Goal: Task Accomplishment & Management: Manage account settings

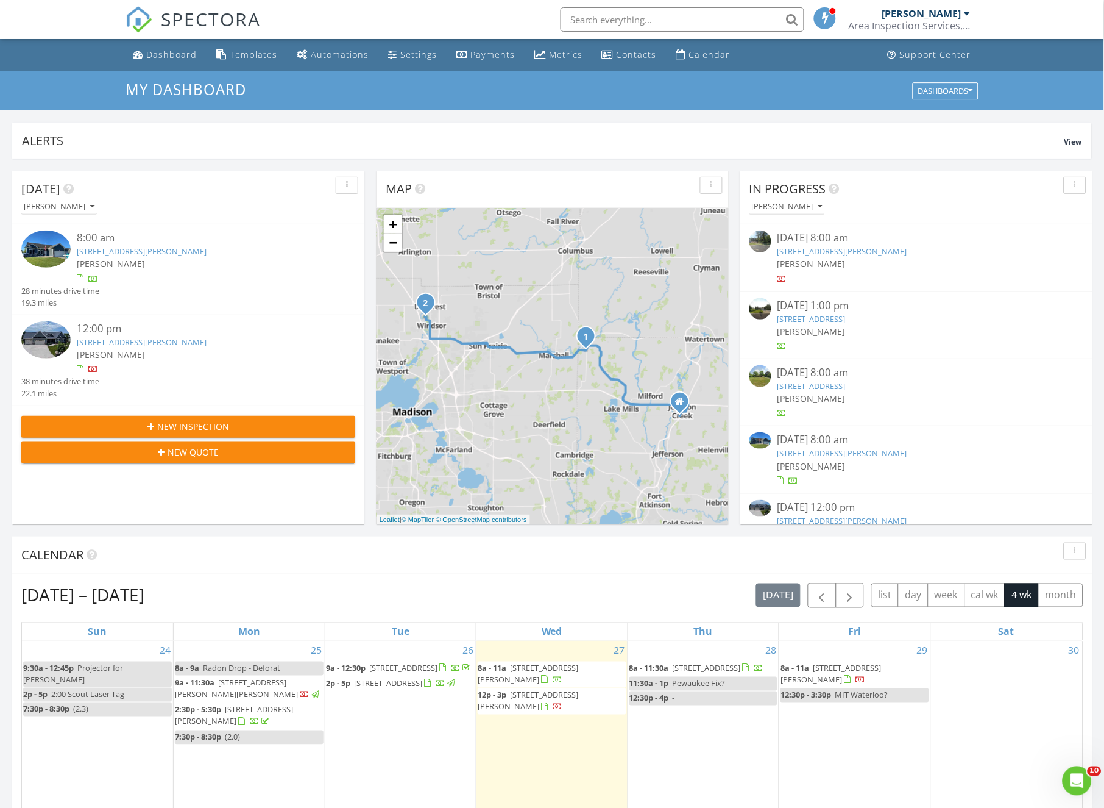
click at [140, 336] on link "[STREET_ADDRESS][PERSON_NAME]" at bounding box center [142, 341] width 130 height 11
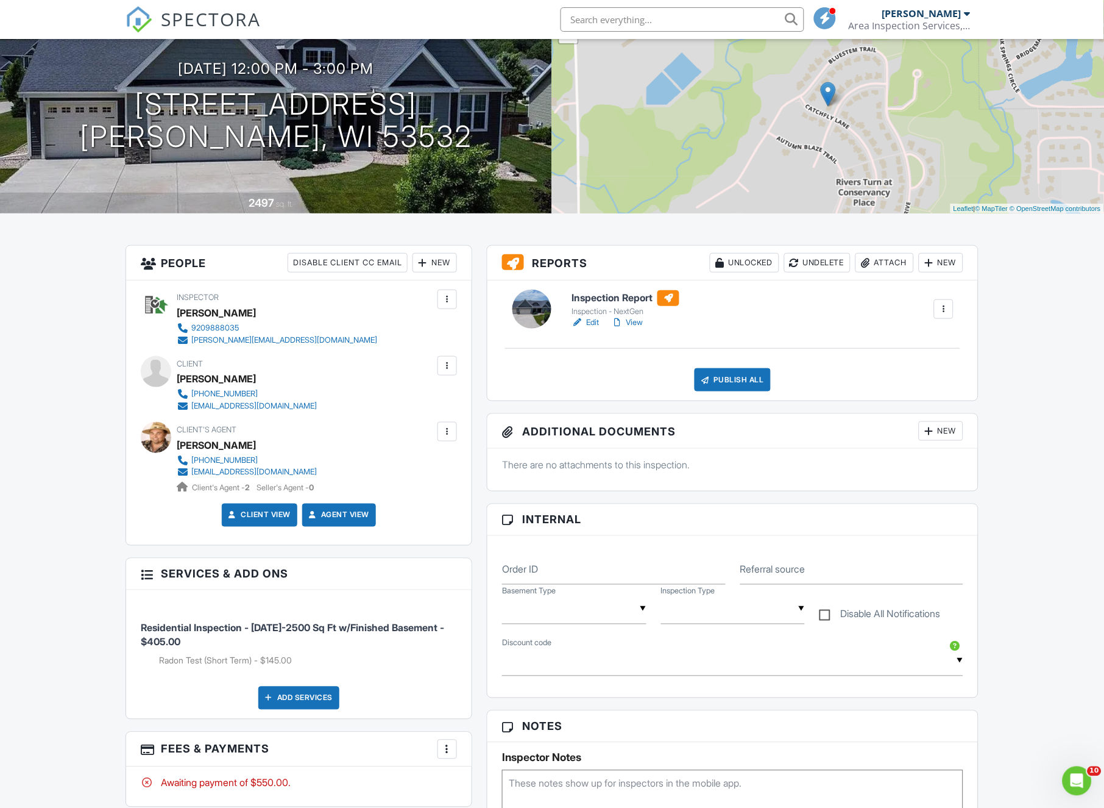
scroll to position [233, 0]
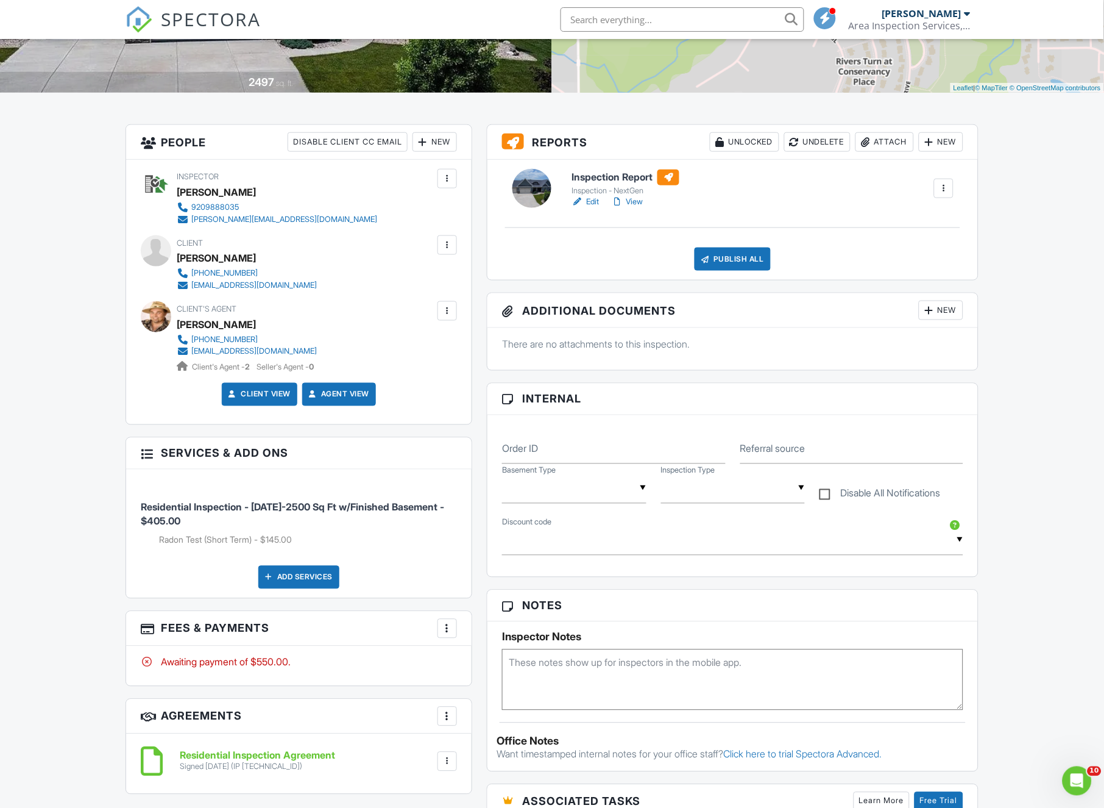
click at [449, 623] on div at bounding box center [447, 628] width 12 height 12
click at [463, 752] on div "Paid In Full" at bounding box center [509, 756] width 118 height 15
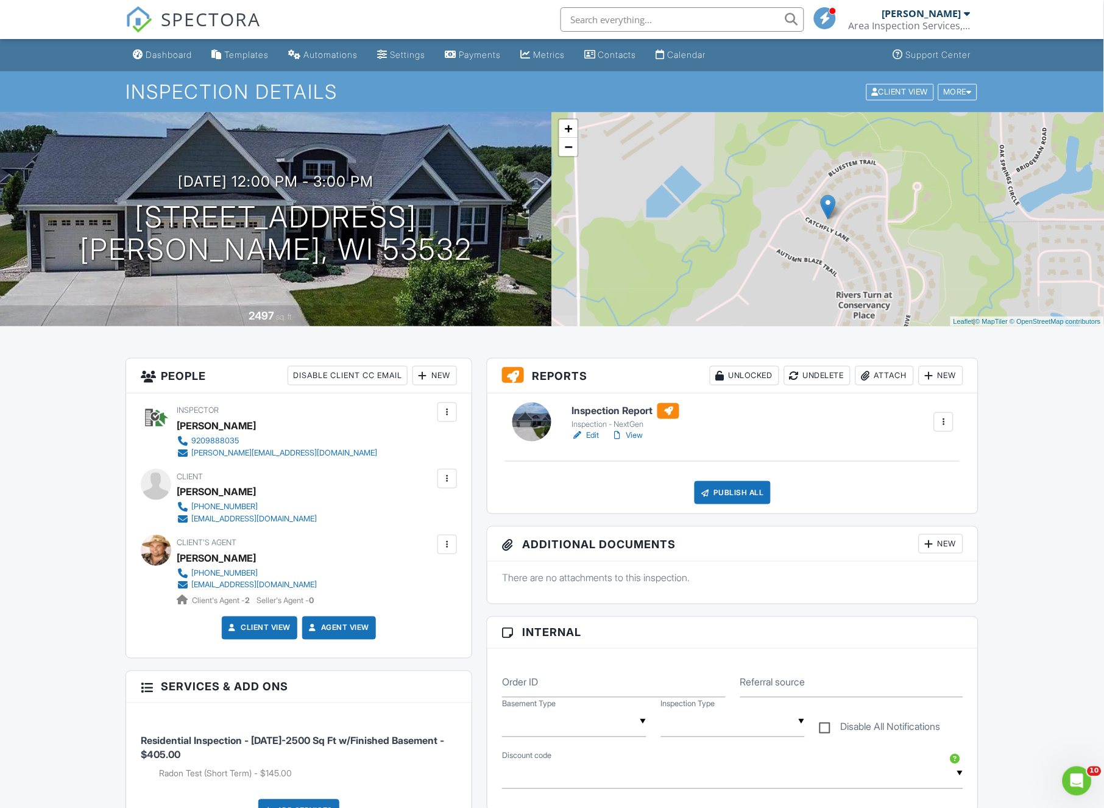
click at [595, 433] on link "Edit" at bounding box center [585, 435] width 27 height 12
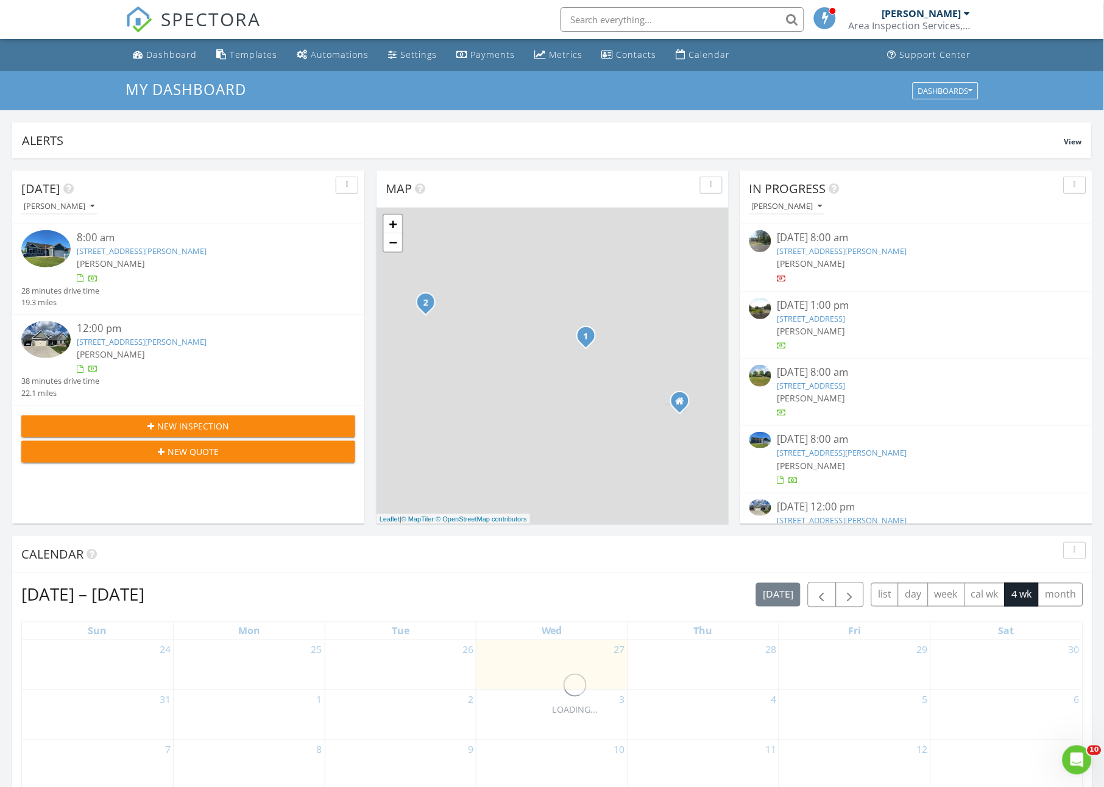
click at [119, 238] on div "8:00 am" at bounding box center [202, 237] width 250 height 15
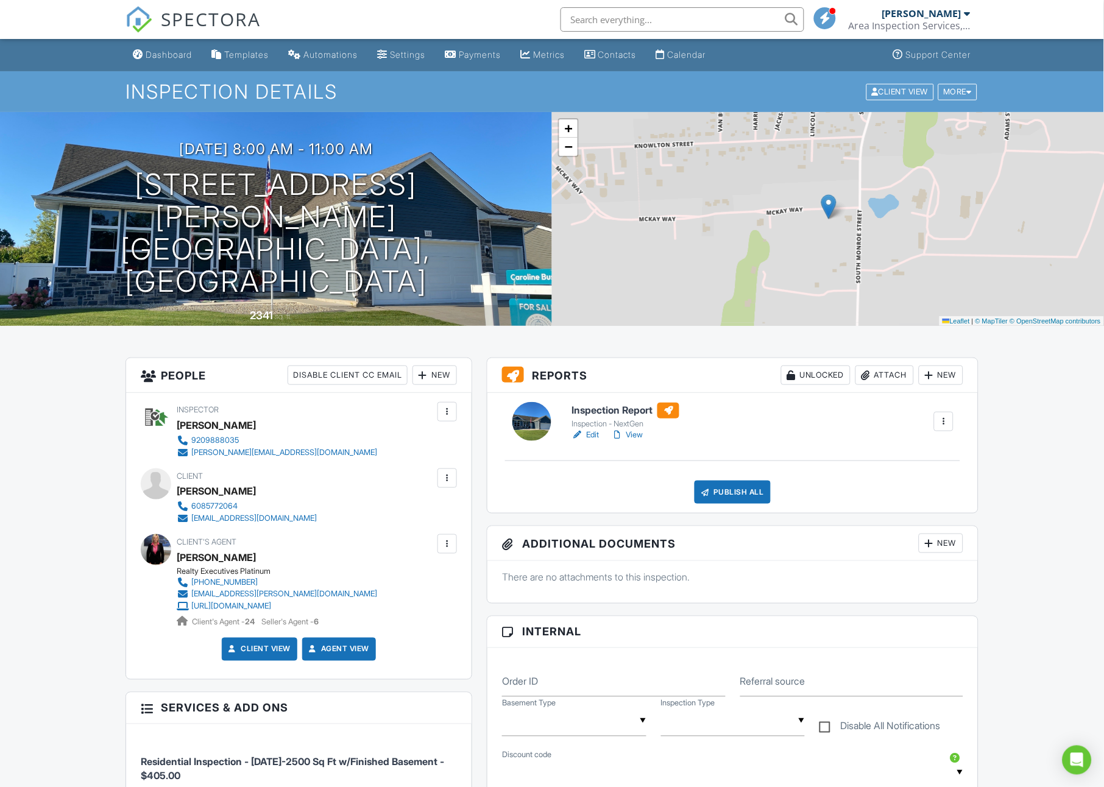
click at [634, 436] on link "View" at bounding box center [627, 435] width 32 height 12
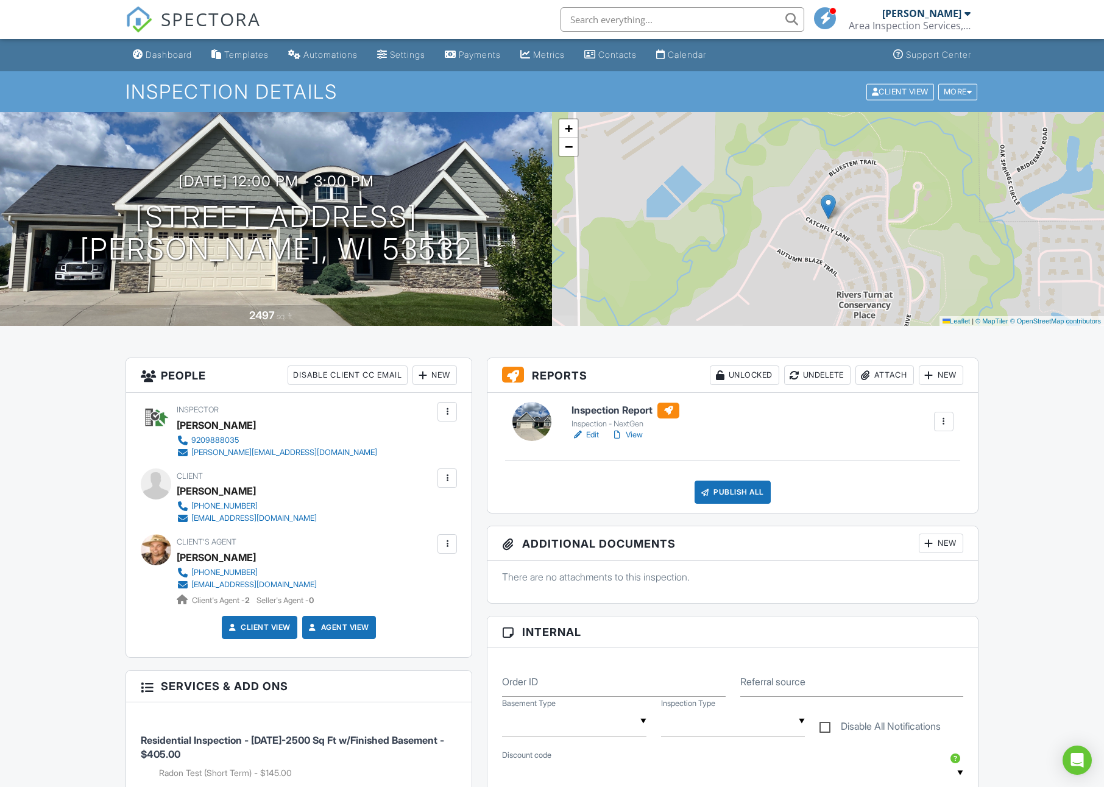
click at [888, 372] on div "Attach" at bounding box center [885, 376] width 59 height 20
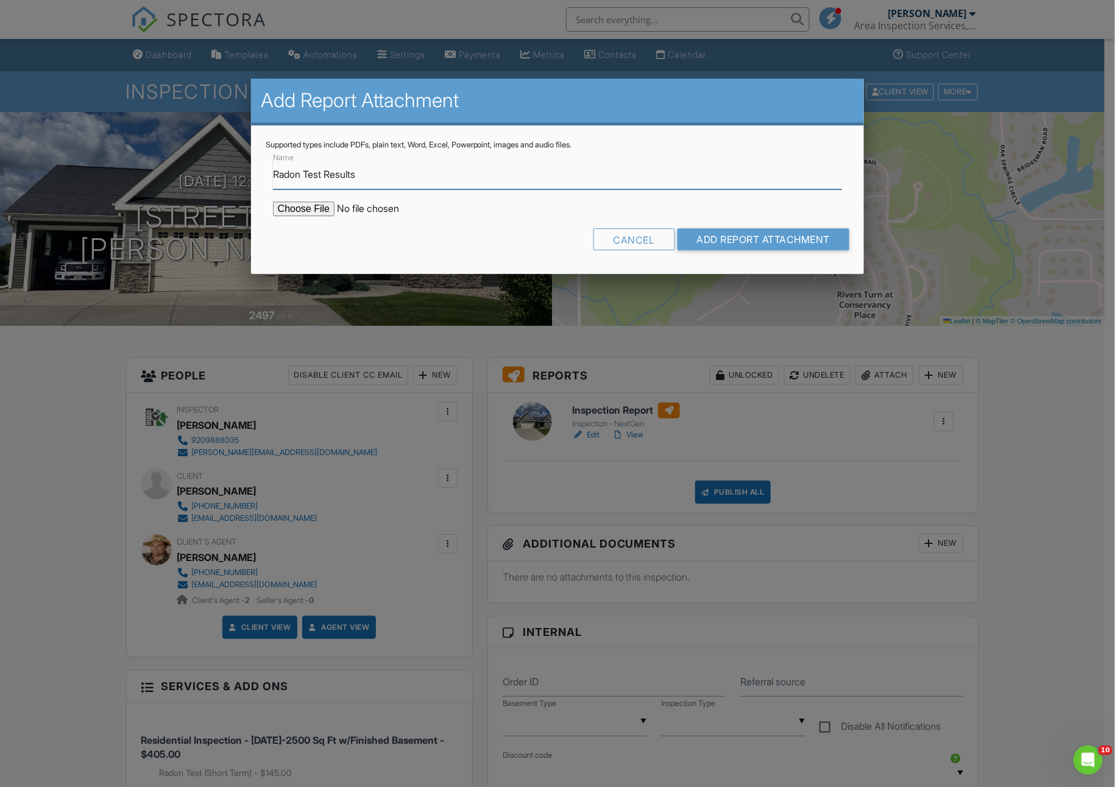
type input "Radon Test Results"
click at [305, 208] on input "file" at bounding box center [376, 209] width 207 height 15
type input "C:\fakepath\7740_Stonecrop_Way202508271523.pdf"
click at [750, 242] on input "Add Report Attachment" at bounding box center [764, 240] width 172 height 22
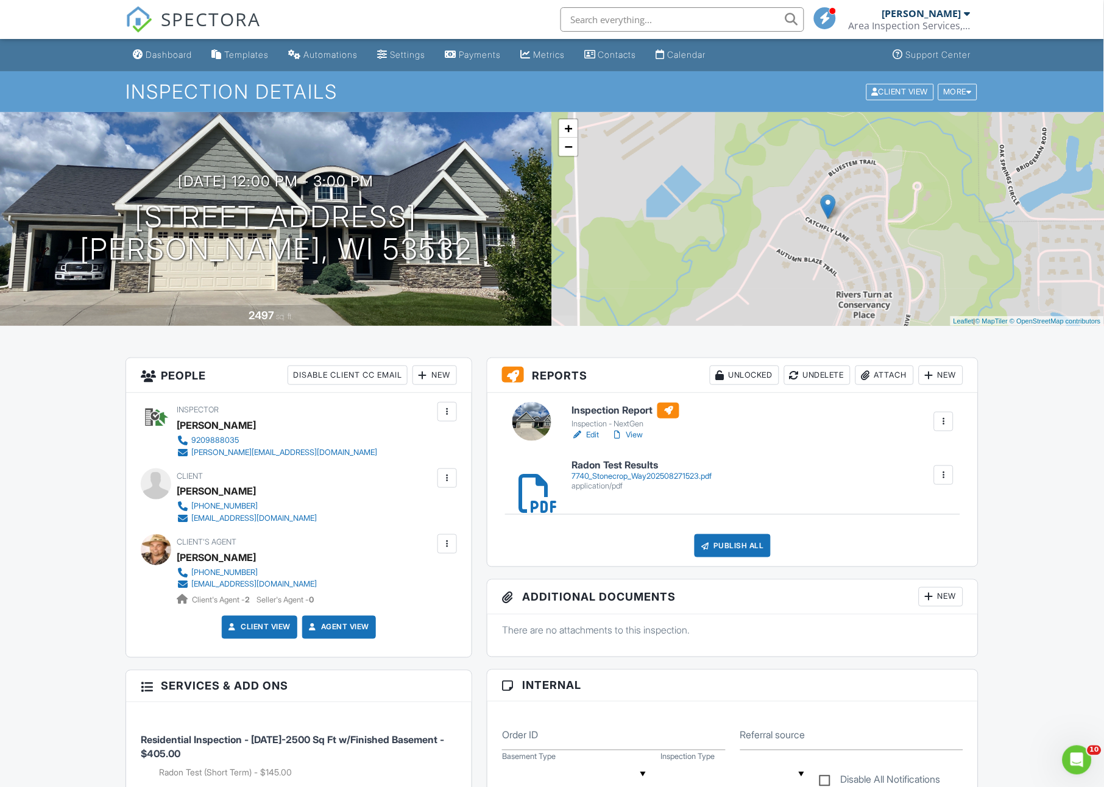
click at [631, 435] on link "View" at bounding box center [627, 435] width 32 height 12
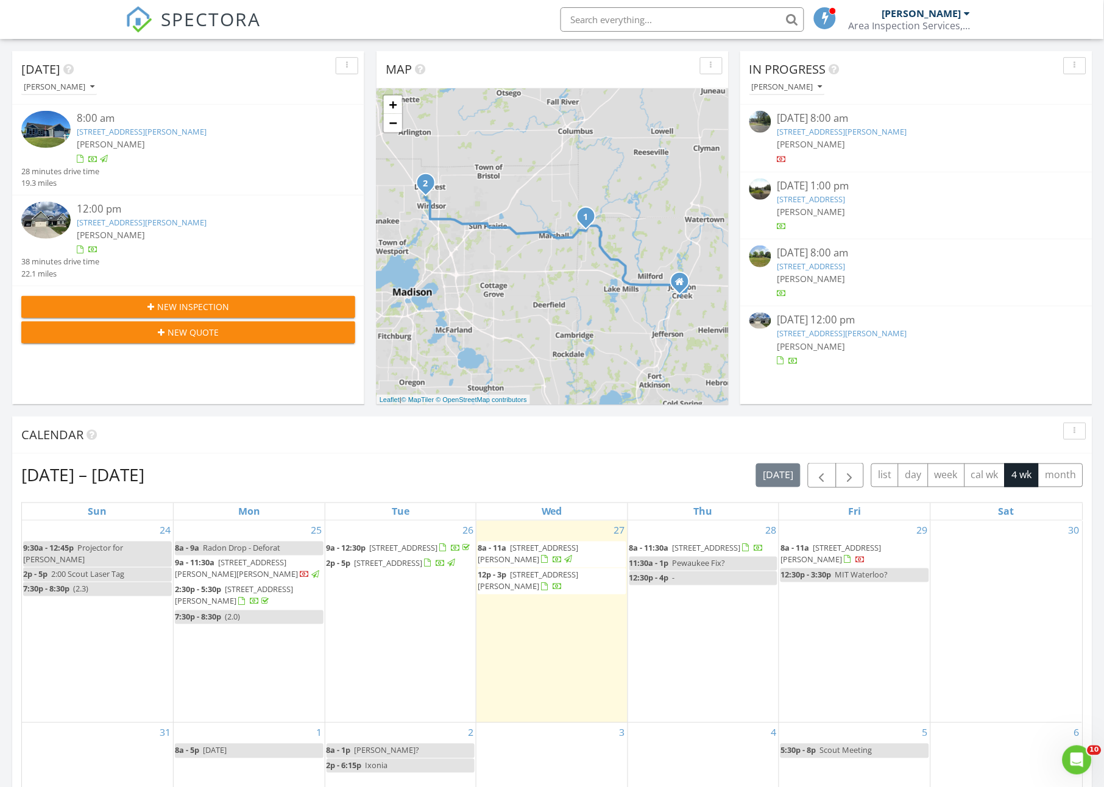
scroll to position [221, 0]
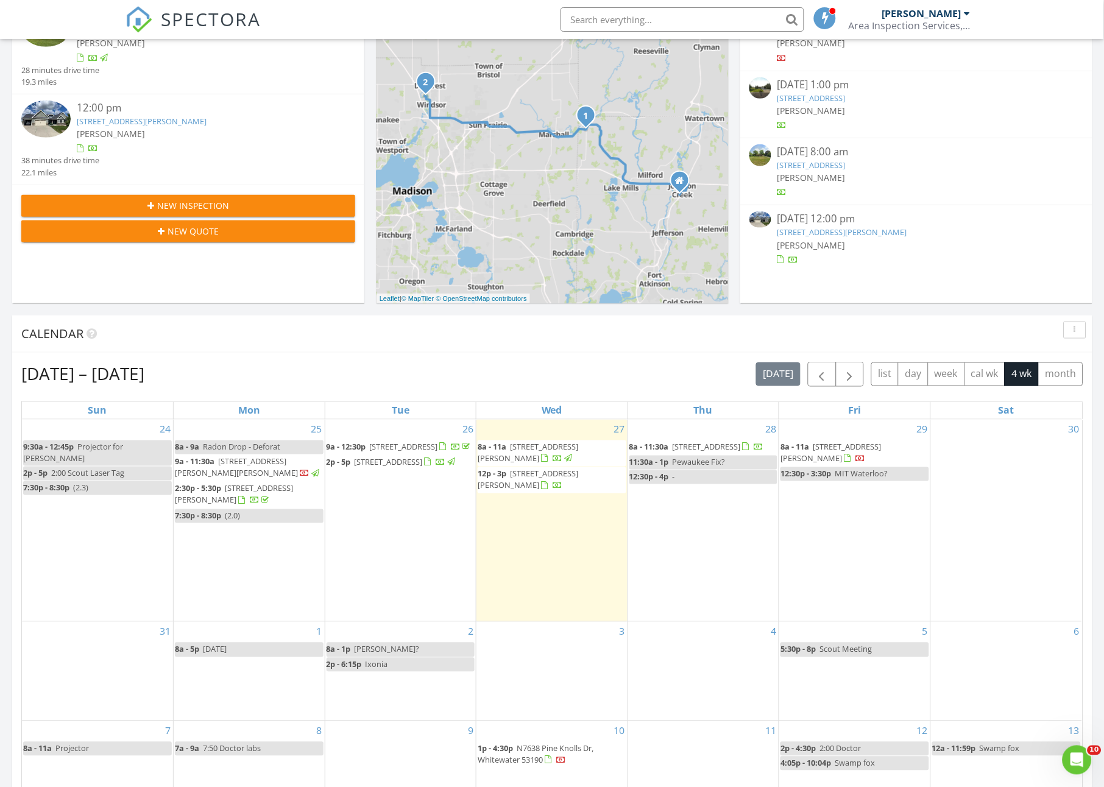
click at [396, 656] on div "2 8a - 1p [PERSON_NAME]? 2p - 6:15p [GEOGRAPHIC_DATA]" at bounding box center [400, 671] width 151 height 98
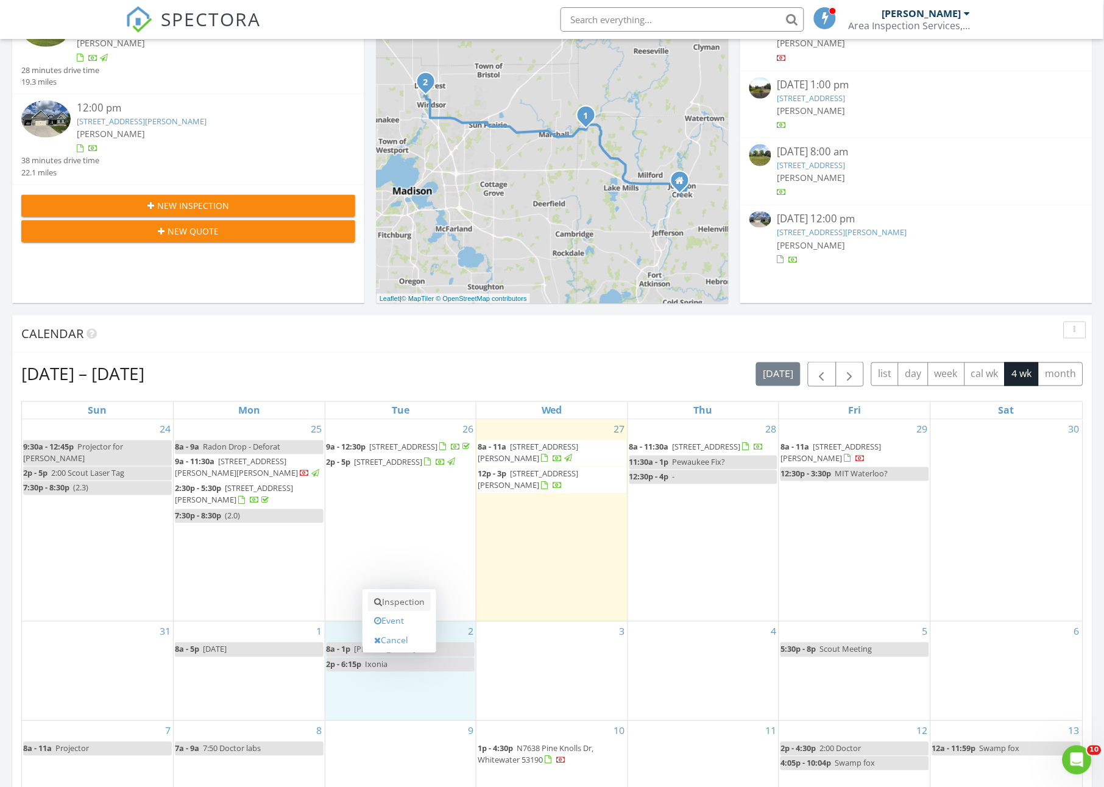
click at [401, 602] on link "Inspection" at bounding box center [399, 603] width 63 height 20
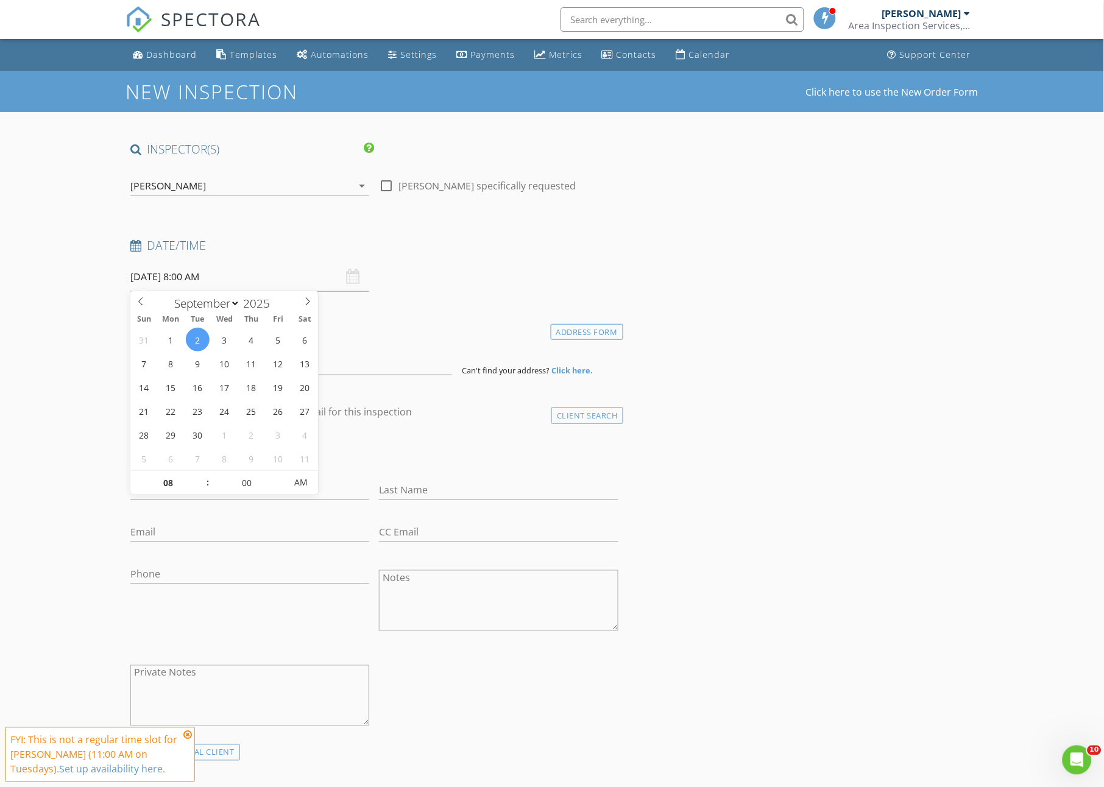
click at [193, 281] on input "[DATE] 8:00 AM" at bounding box center [249, 277] width 239 height 30
type input "09"
type input "[DATE] 9:00 AM"
click at [202, 475] on span at bounding box center [201, 477] width 9 height 12
type input "10"
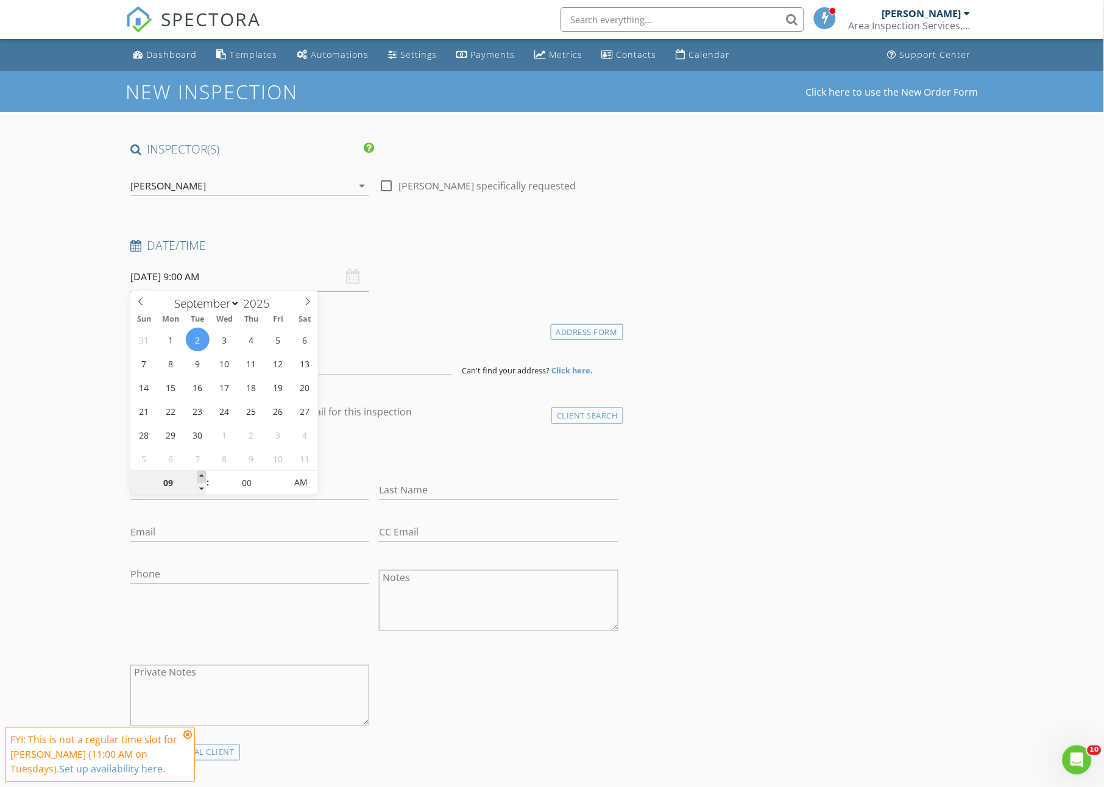
type input "09/02/2025 10:00 AM"
click at [202, 475] on span at bounding box center [201, 477] width 9 height 12
type input "11"
type input "09/02/2025 11:00 AM"
click at [202, 475] on span at bounding box center [201, 477] width 9 height 12
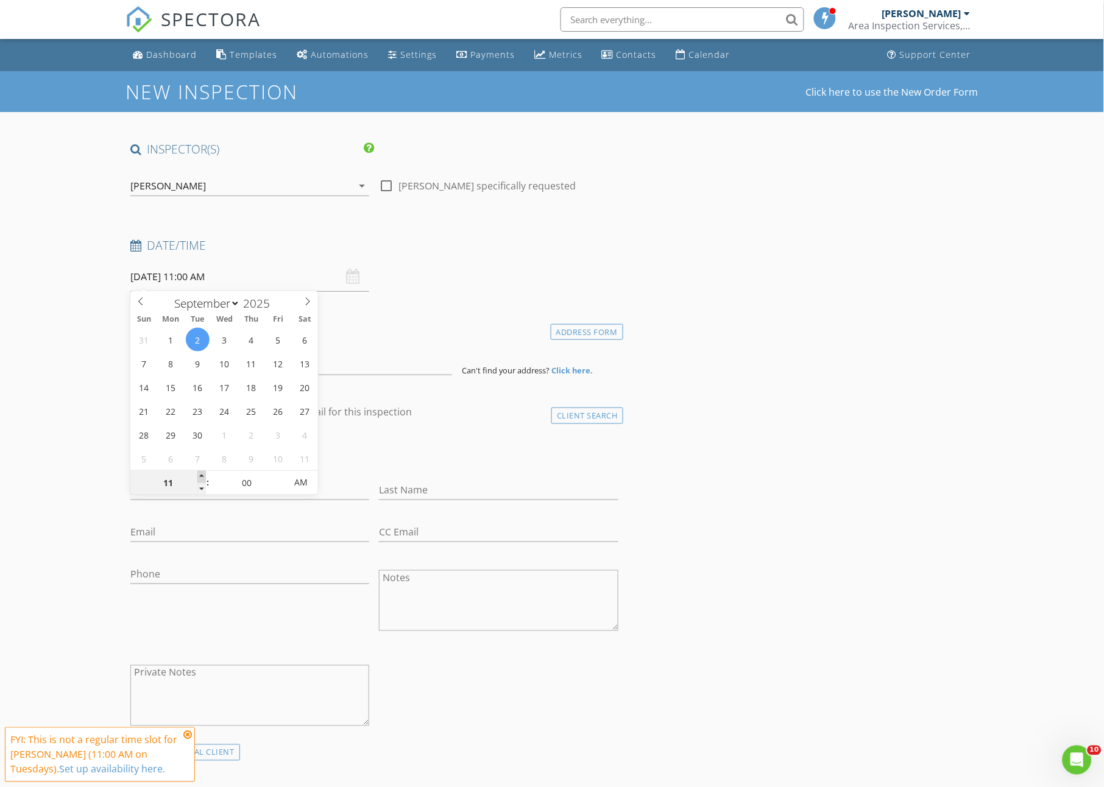
type input "12"
type input "09/02/2025 12:00 PM"
click at [202, 475] on span at bounding box center [201, 477] width 9 height 12
type input "01"
type input "09/02/2025 1:00 PM"
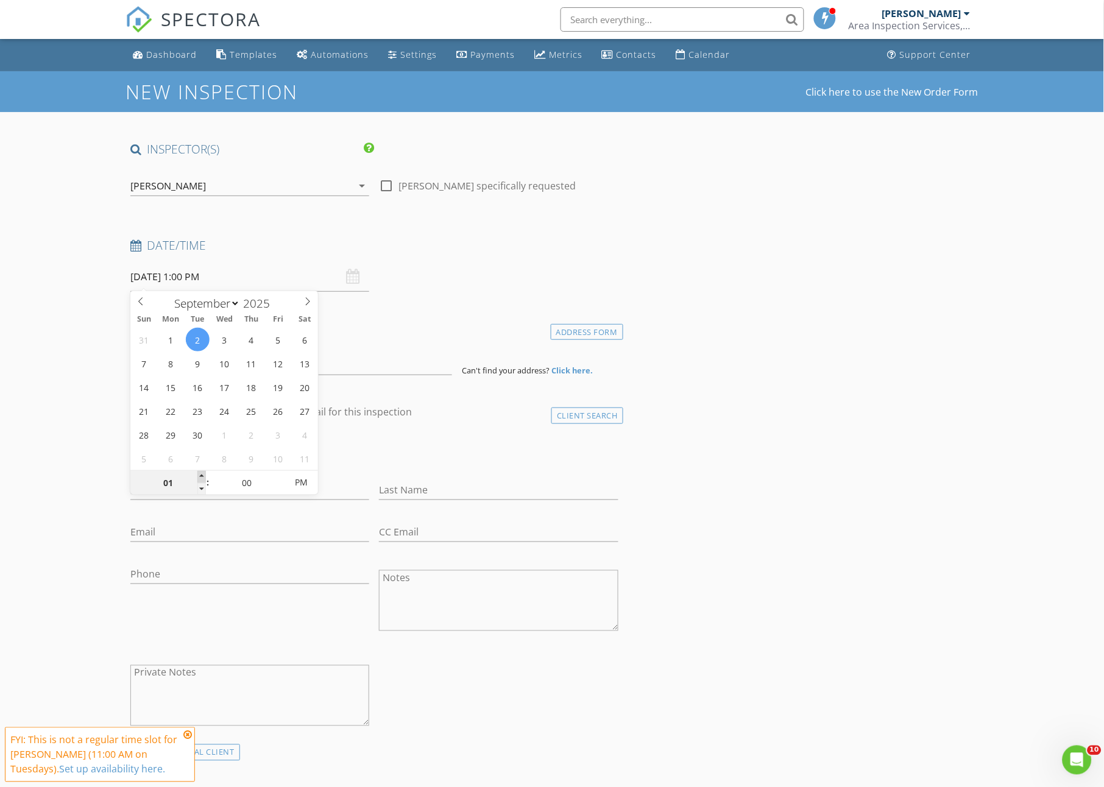
click at [202, 475] on span at bounding box center [201, 477] width 9 height 12
type input "02"
type input "[DATE] 2:00 PM"
click at [202, 475] on span at bounding box center [201, 477] width 9 height 12
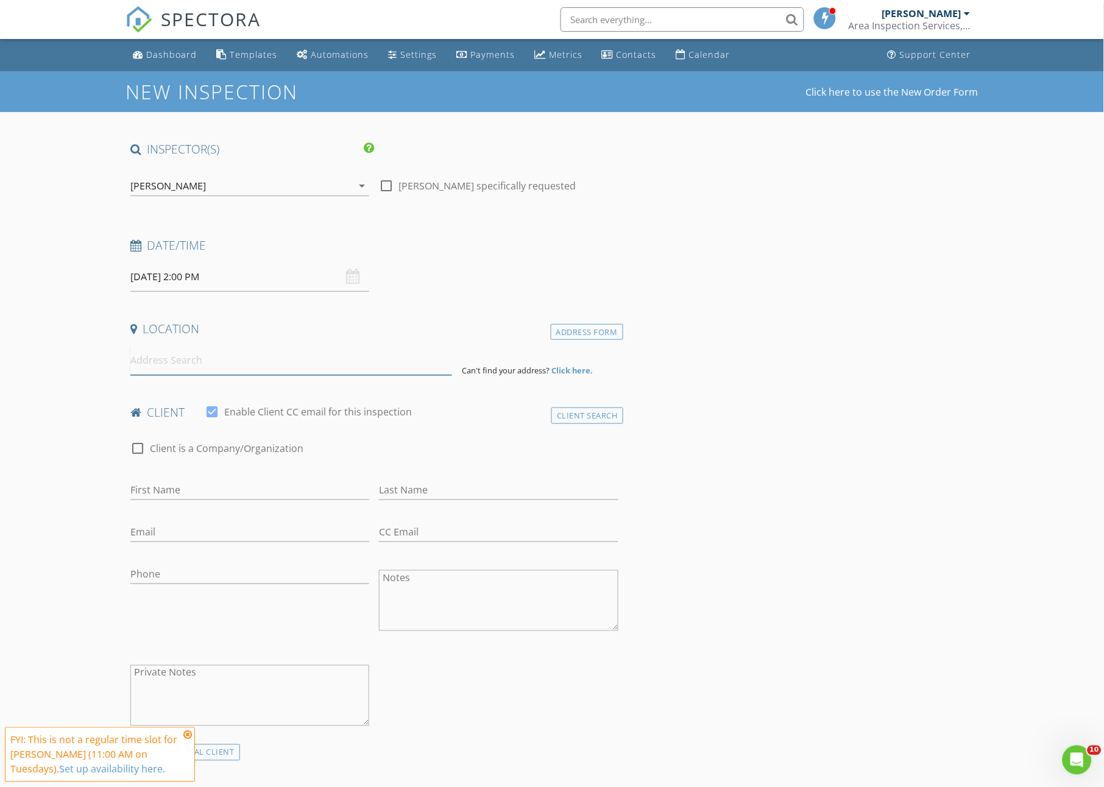
click at [344, 368] on input at bounding box center [291, 361] width 322 height 30
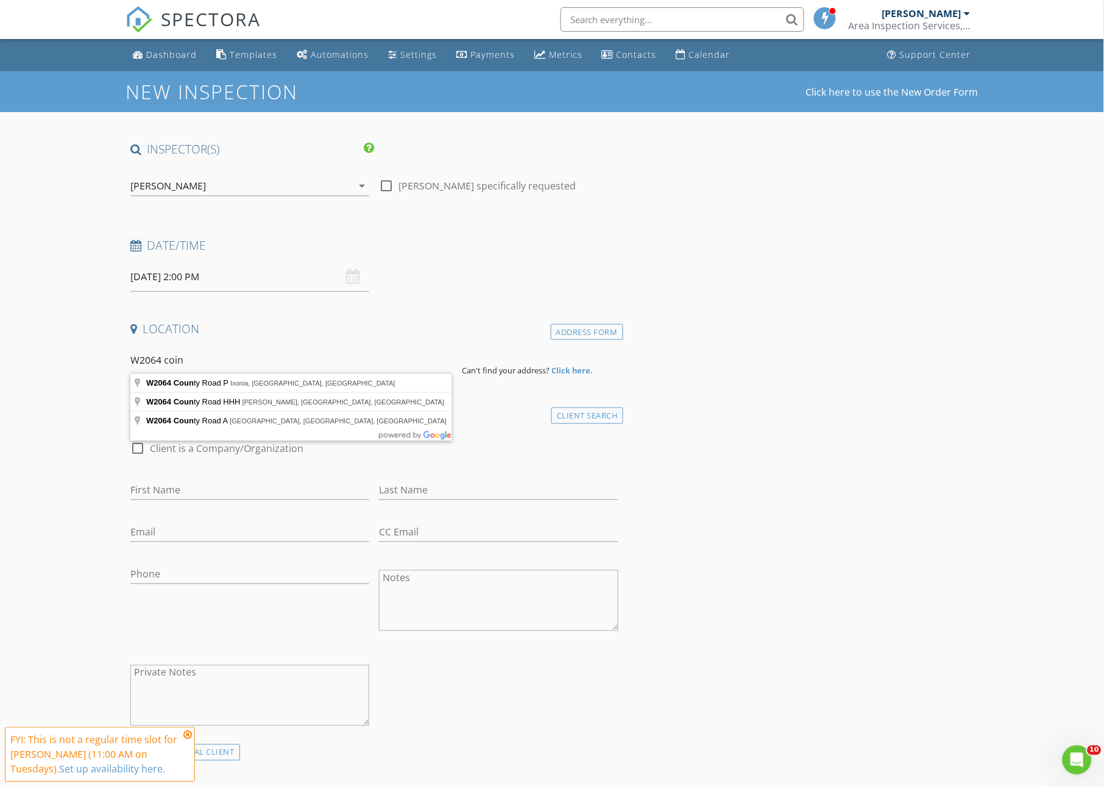
type input "W2064 County Road P, Ixonia, WI, USA"
drag, startPoint x: 344, startPoint y: 367, endPoint x: 244, endPoint y: 385, distance: 101.4
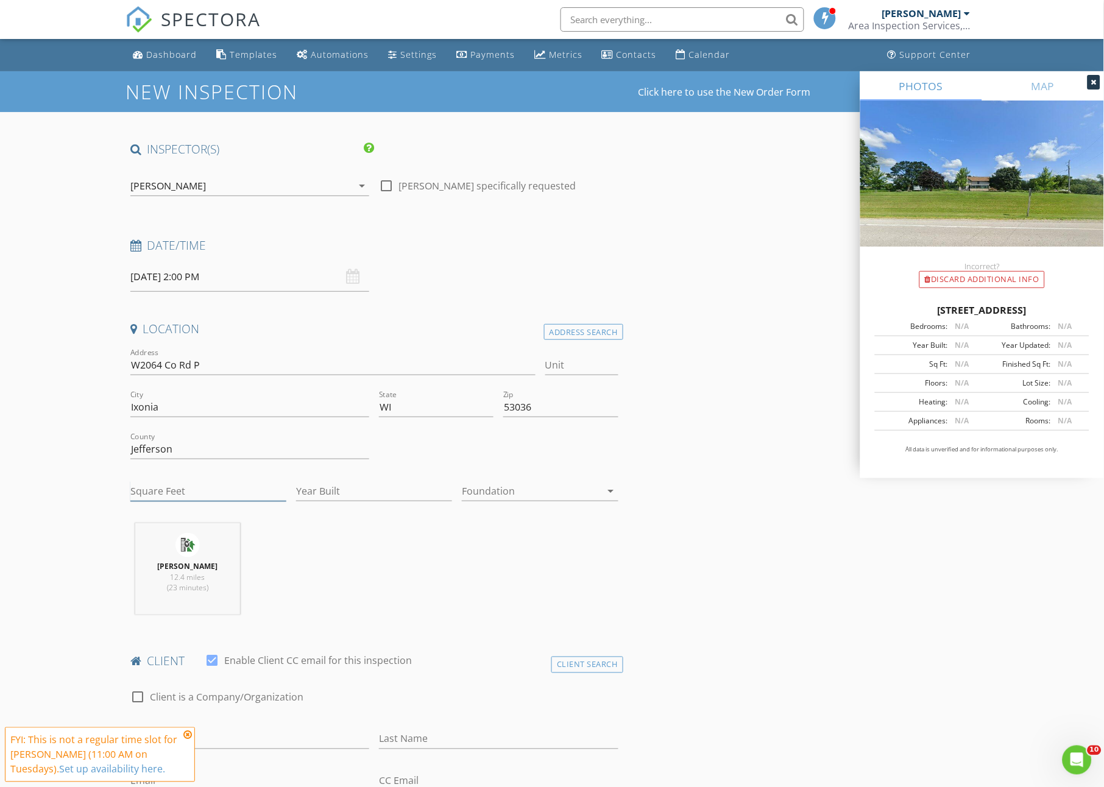
click at [168, 489] on input "Square Feet" at bounding box center [208, 491] width 156 height 20
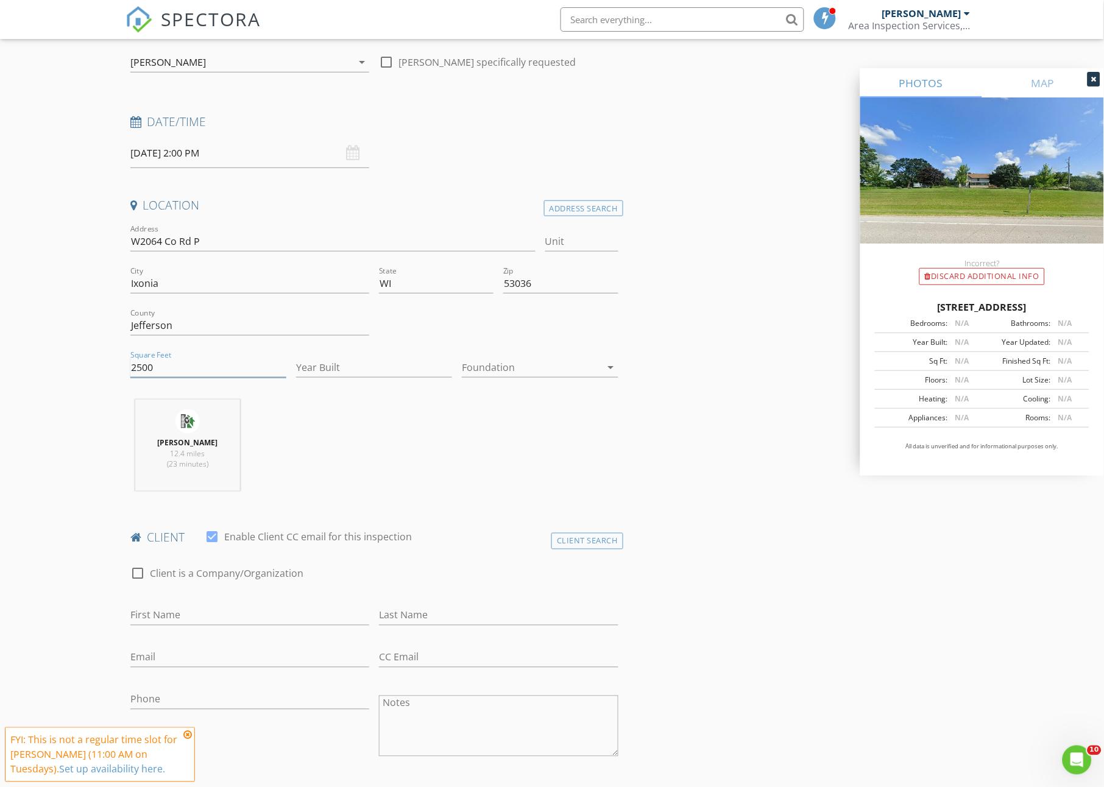
scroll to position [264, 0]
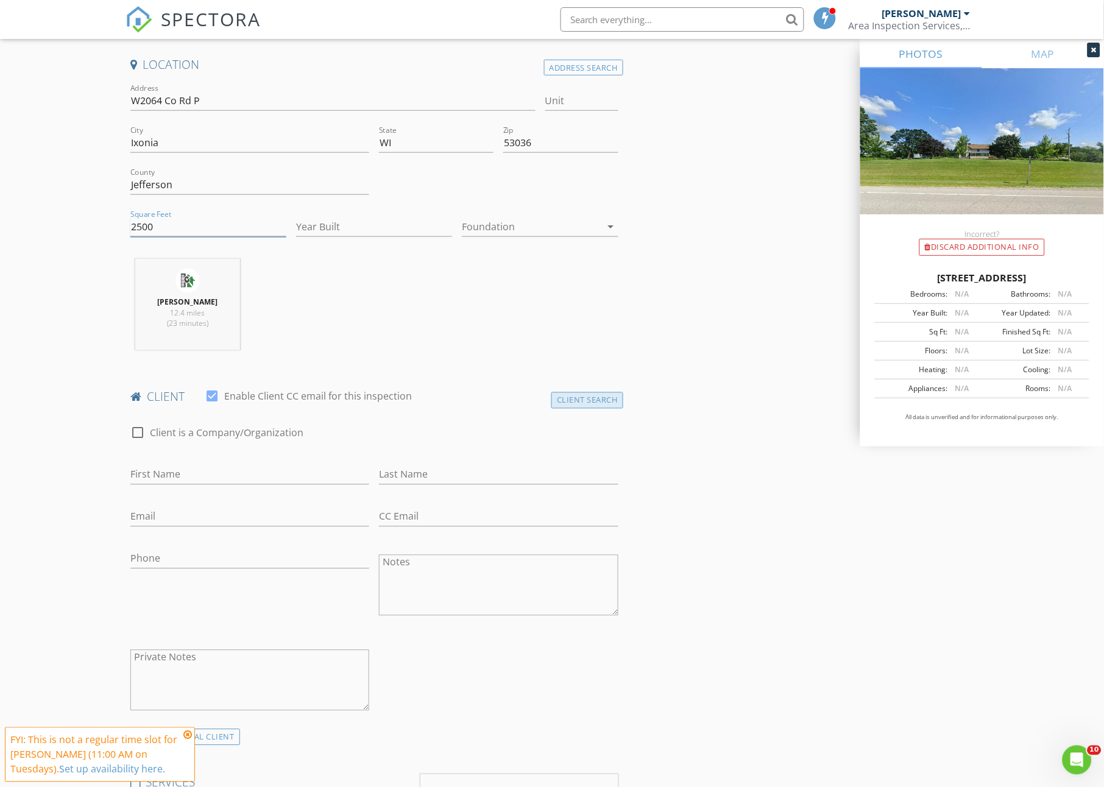
type input "2500"
click at [608, 392] on div "Client Search" at bounding box center [588, 400] width 72 height 16
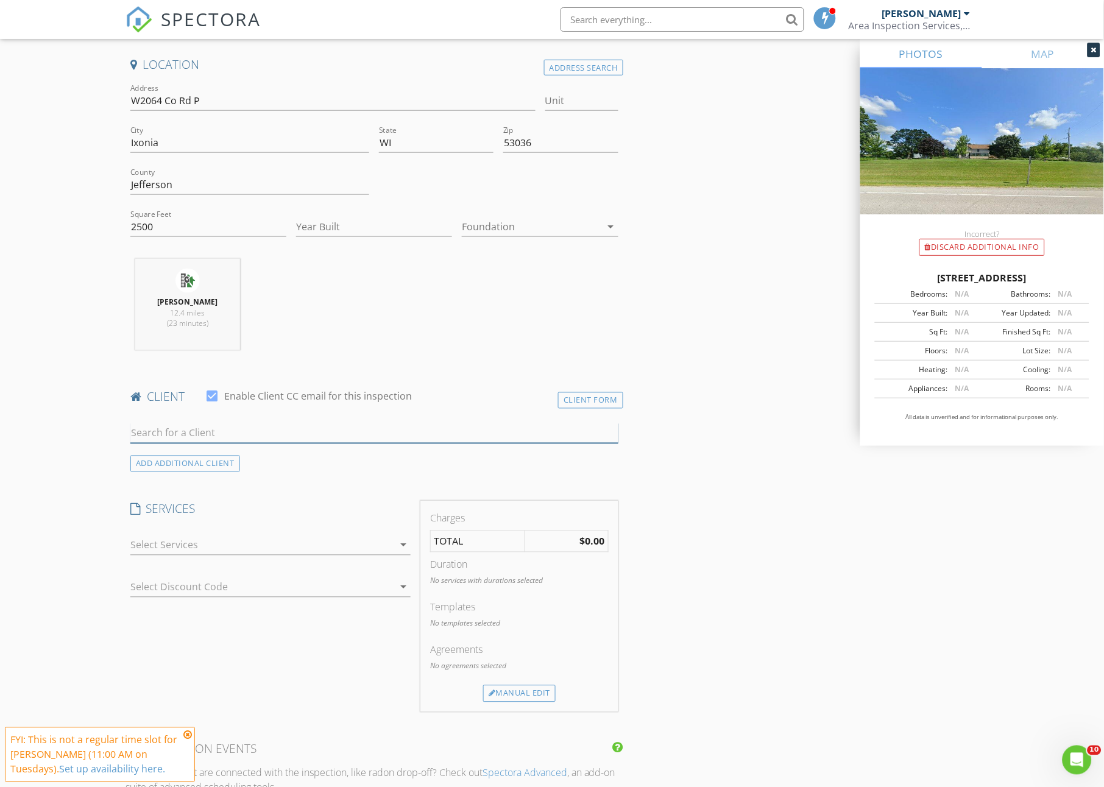
click at [167, 431] on input "text" at bounding box center [374, 434] width 488 height 20
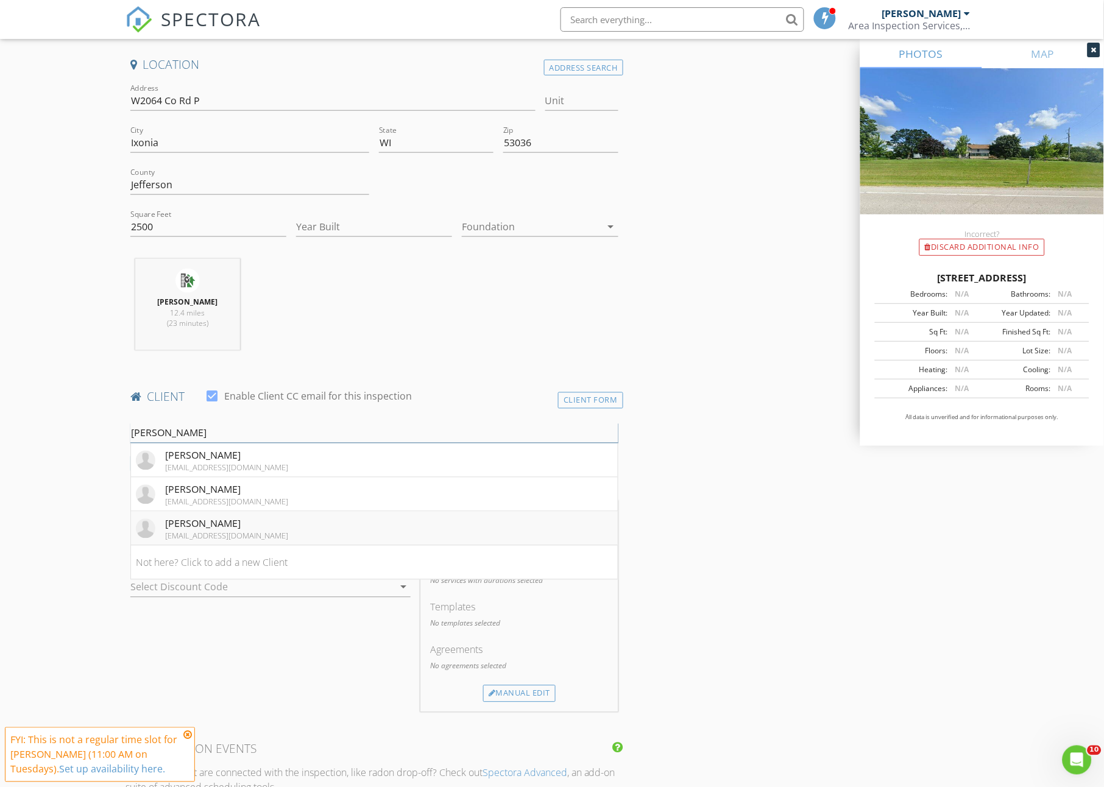
type input "zach"
click at [220, 525] on div "[PERSON_NAME]" at bounding box center [226, 524] width 123 height 15
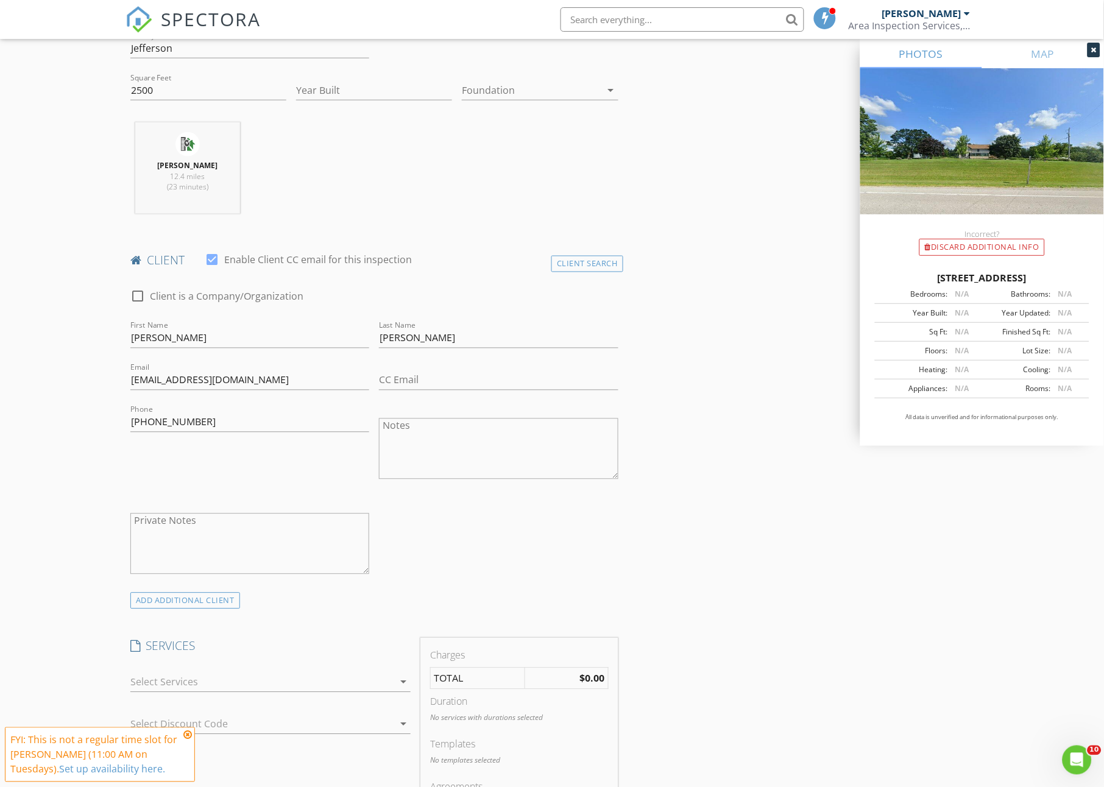
scroll to position [648, 0]
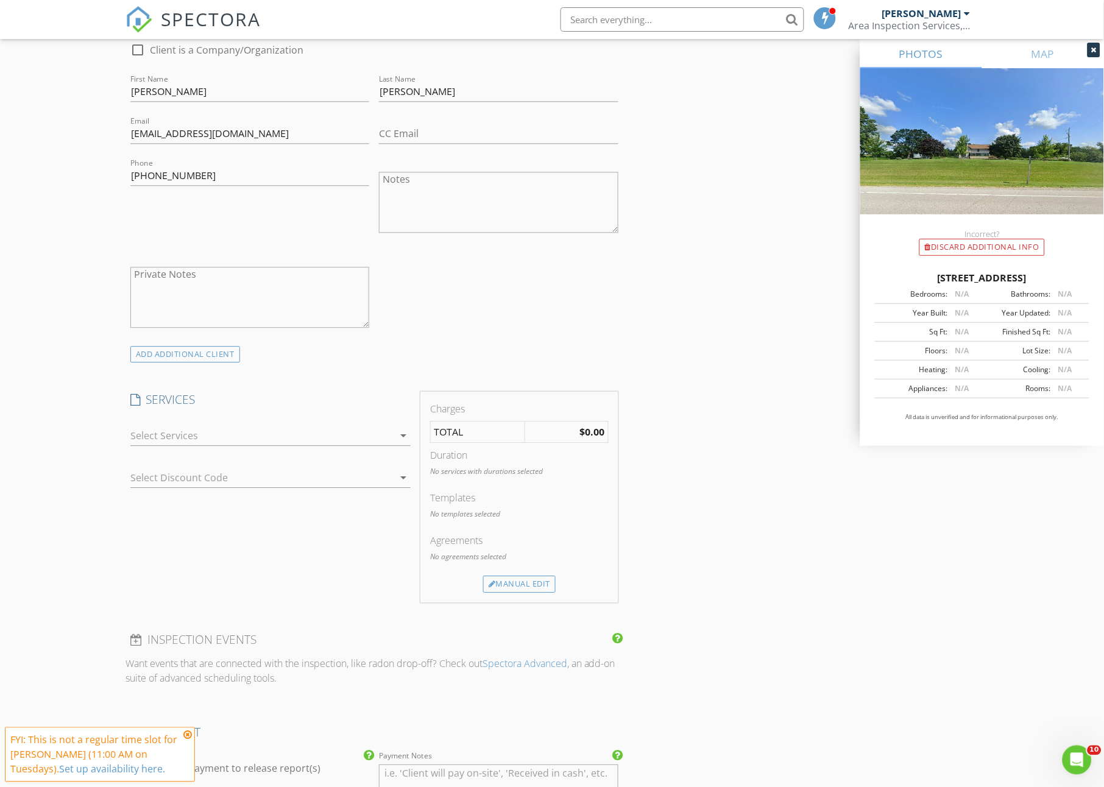
click at [188, 432] on div at bounding box center [261, 436] width 263 height 20
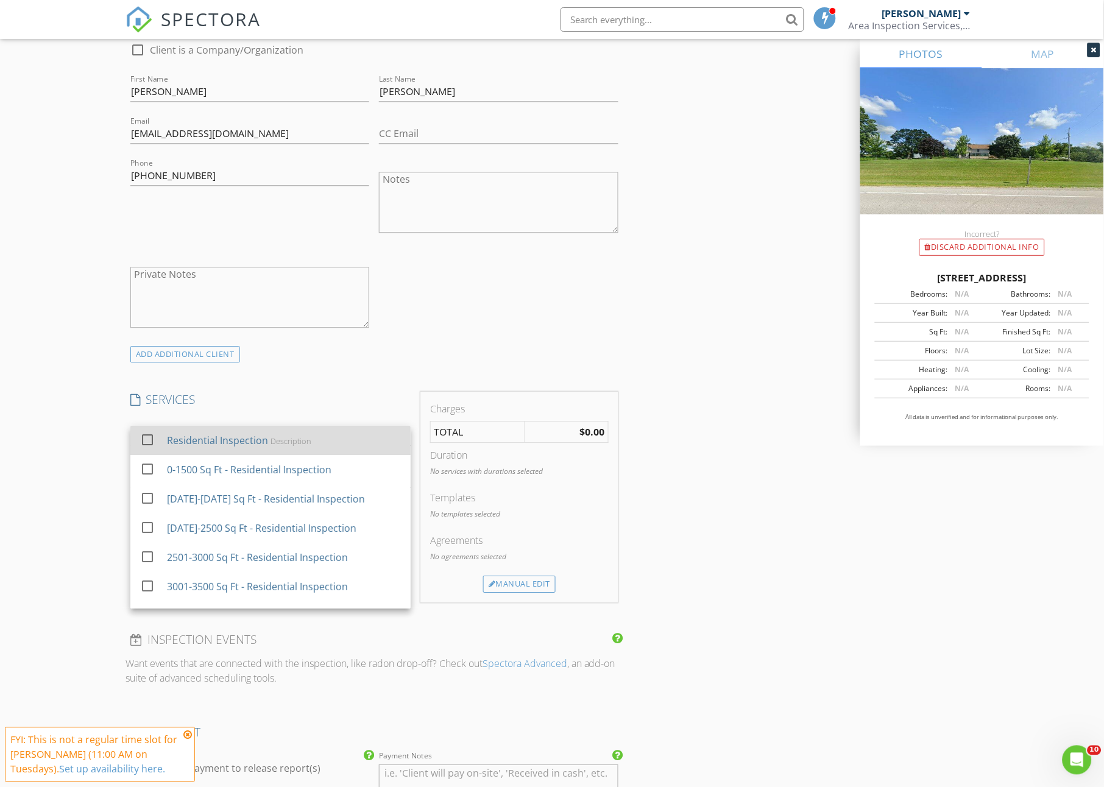
scroll to position [16, 0]
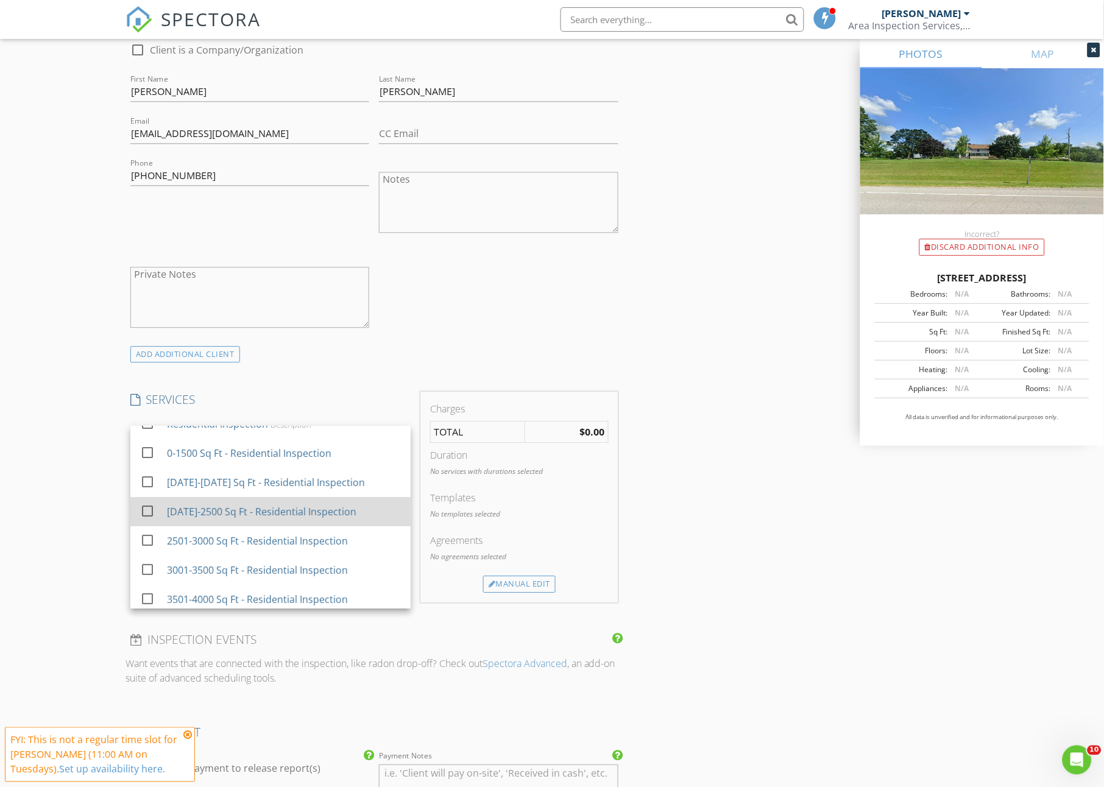
click at [213, 509] on div "[DATE]-2500 Sq Ft - Residential Inspection" at bounding box center [262, 512] width 190 height 15
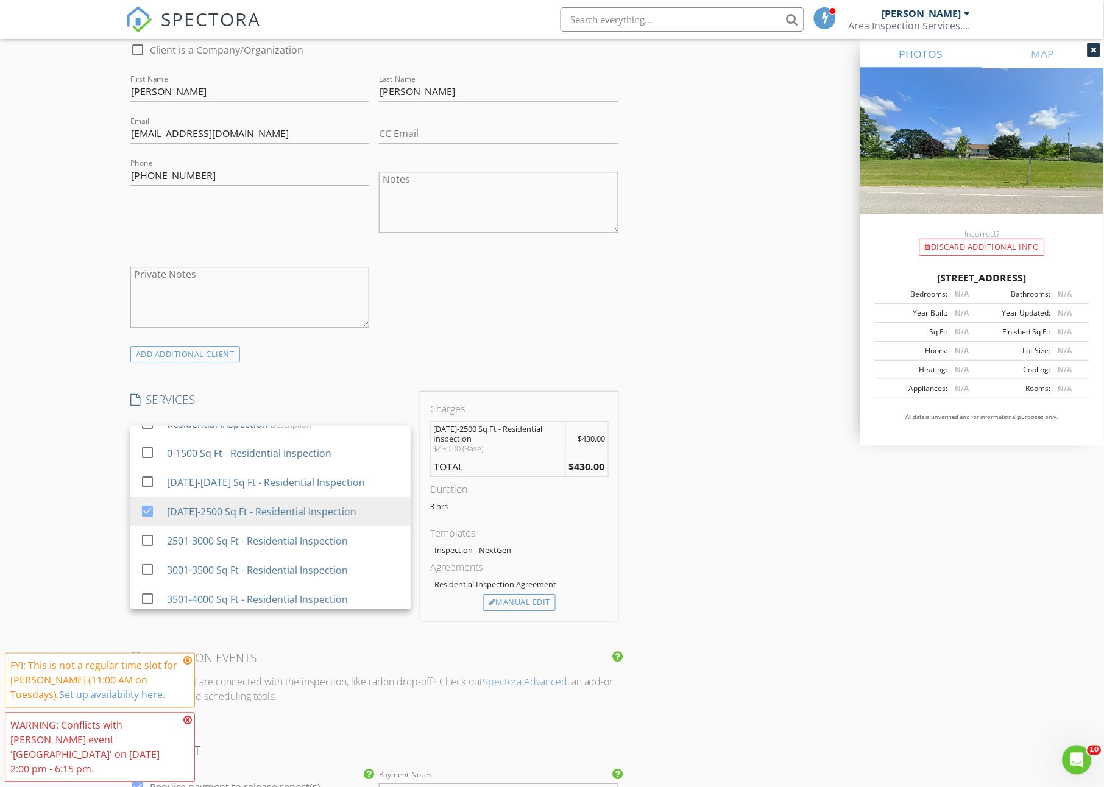
click at [693, 452] on div "INSPECTOR(S) check_box Joe Dach PRIMARY Joe Dach arrow_drop_down check_box_outl…" at bounding box center [552, 523] width 853 height 2059
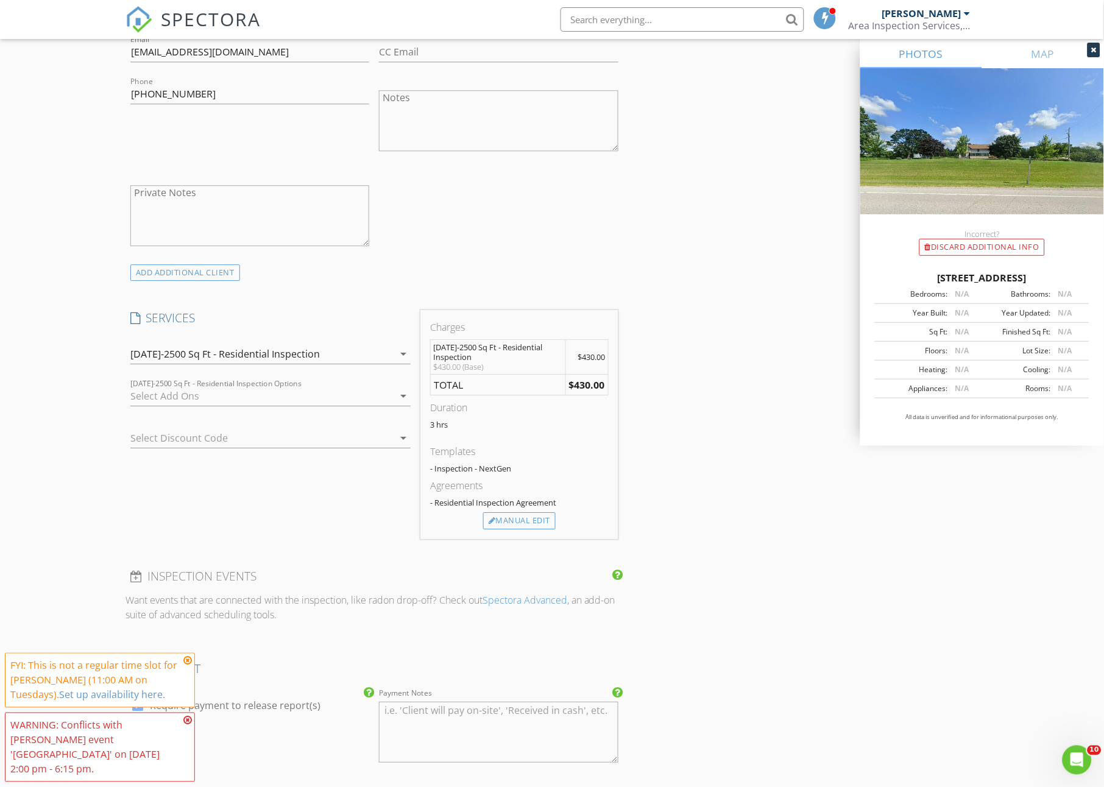
scroll to position [870, 0]
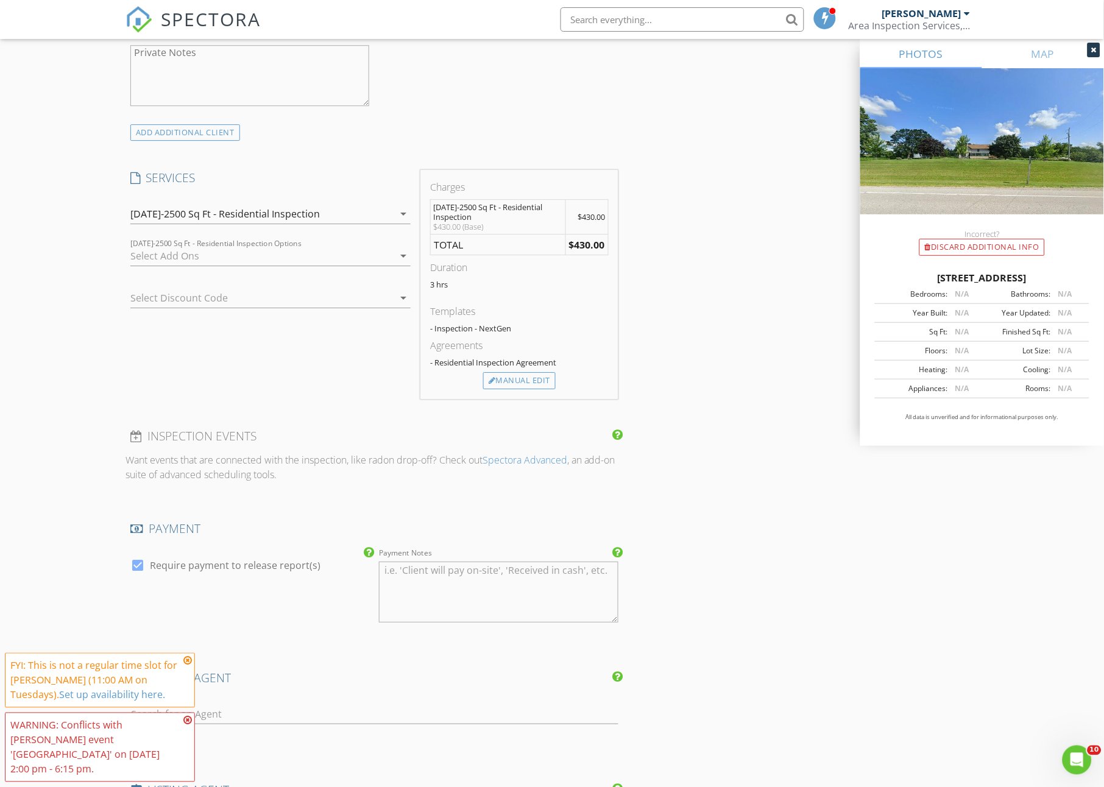
click at [140, 555] on div at bounding box center [137, 565] width 21 height 21
checkbox input "false"
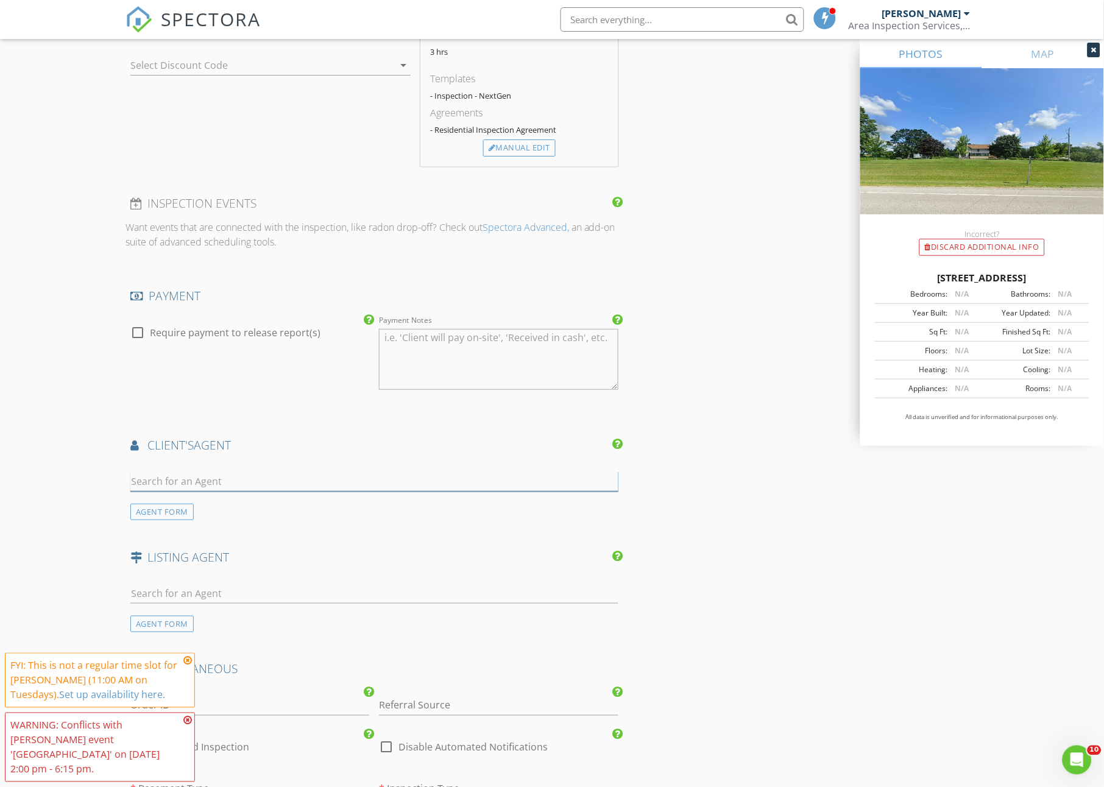
click at [156, 472] on input "text" at bounding box center [374, 482] width 488 height 20
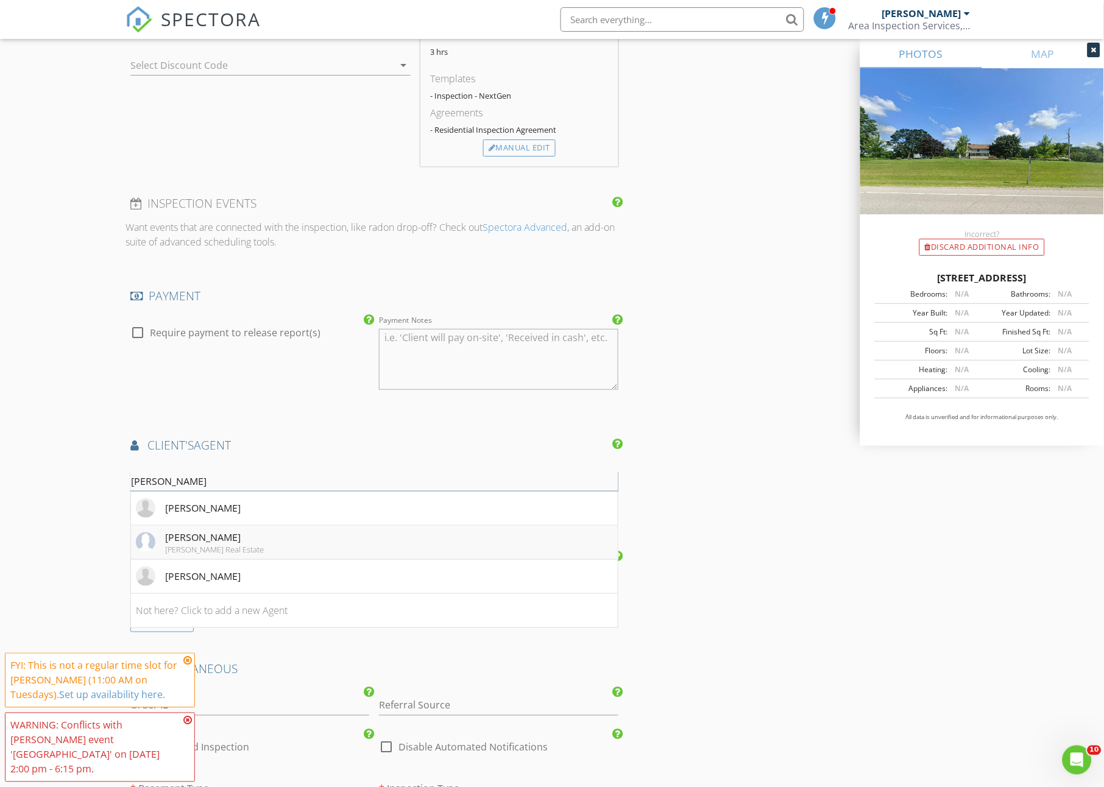
type input "mike"
click at [196, 533] on div "[PERSON_NAME]" at bounding box center [214, 537] width 99 height 15
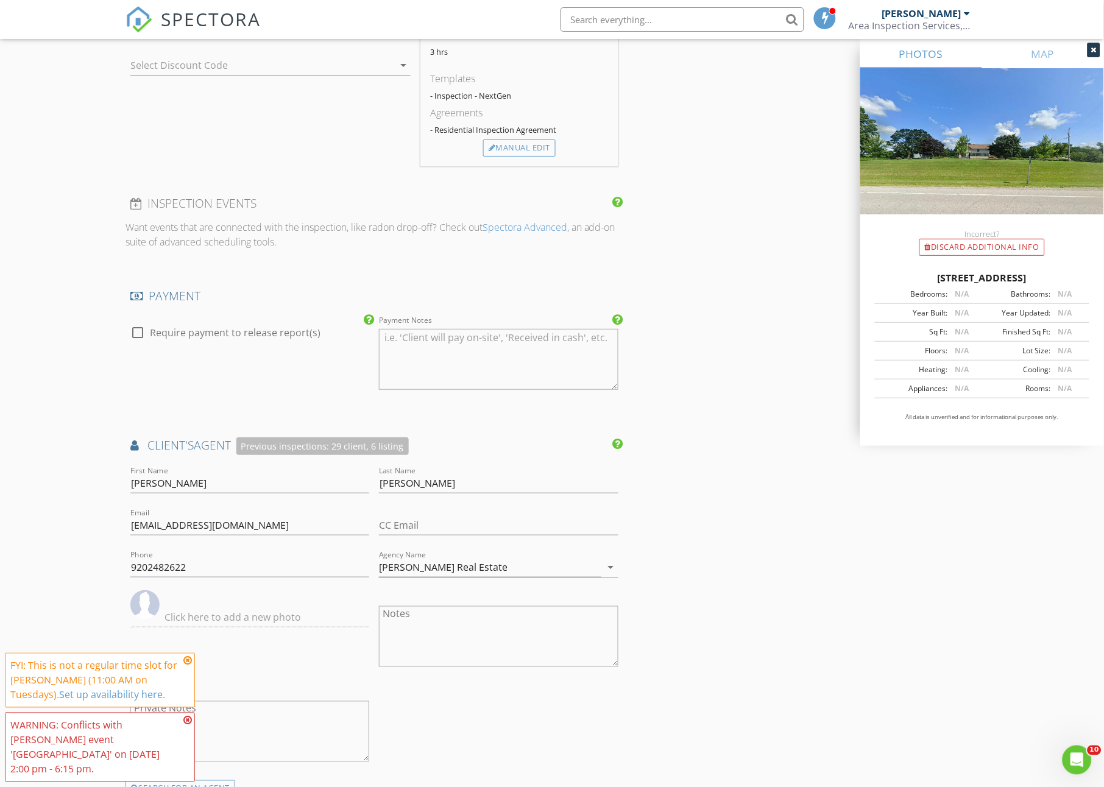
scroll to position [1397, 0]
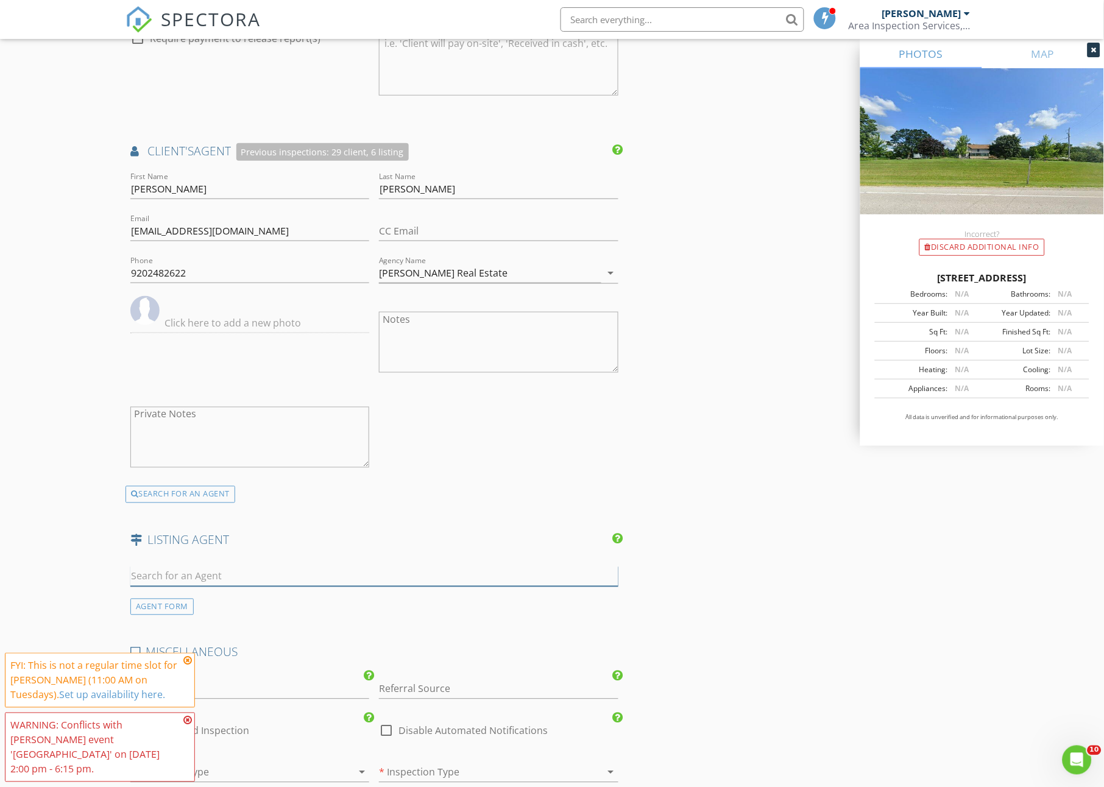
click at [177, 567] on input "text" at bounding box center [374, 577] width 488 height 20
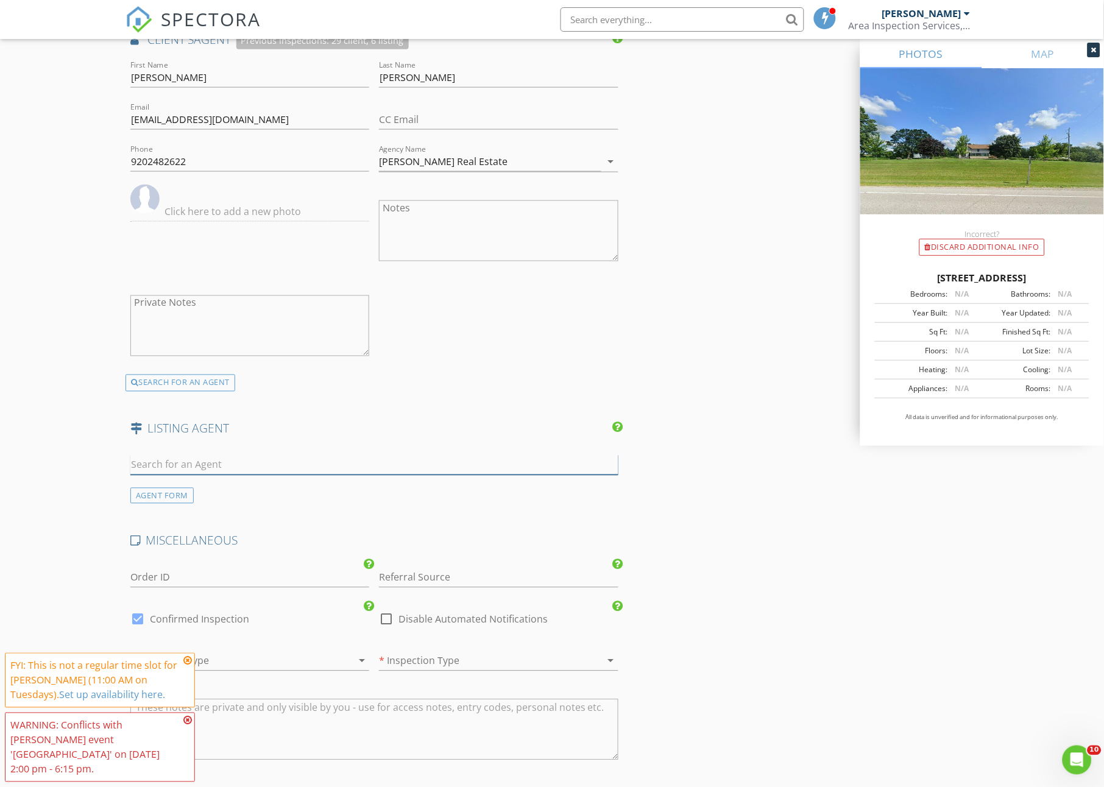
scroll to position [1511, 0]
click at [138, 606] on div at bounding box center [137, 616] width 21 height 21
checkbox input "false"
checkbox input "true"
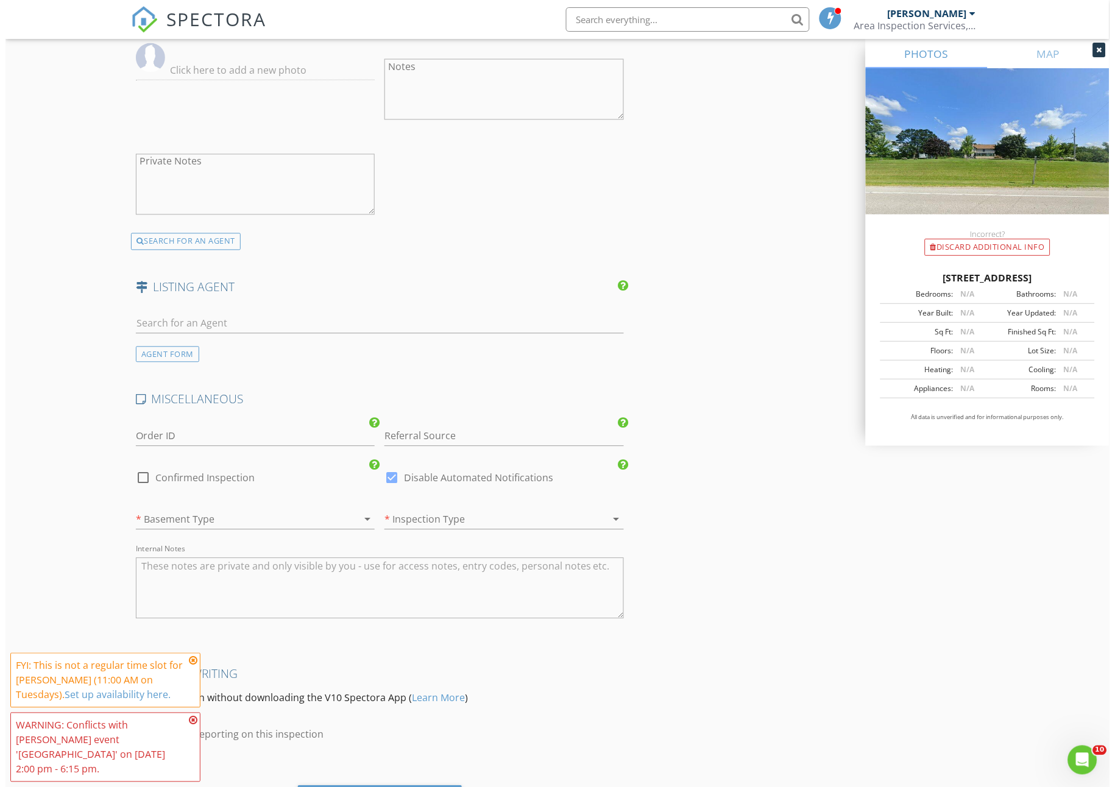
scroll to position [1706, 0]
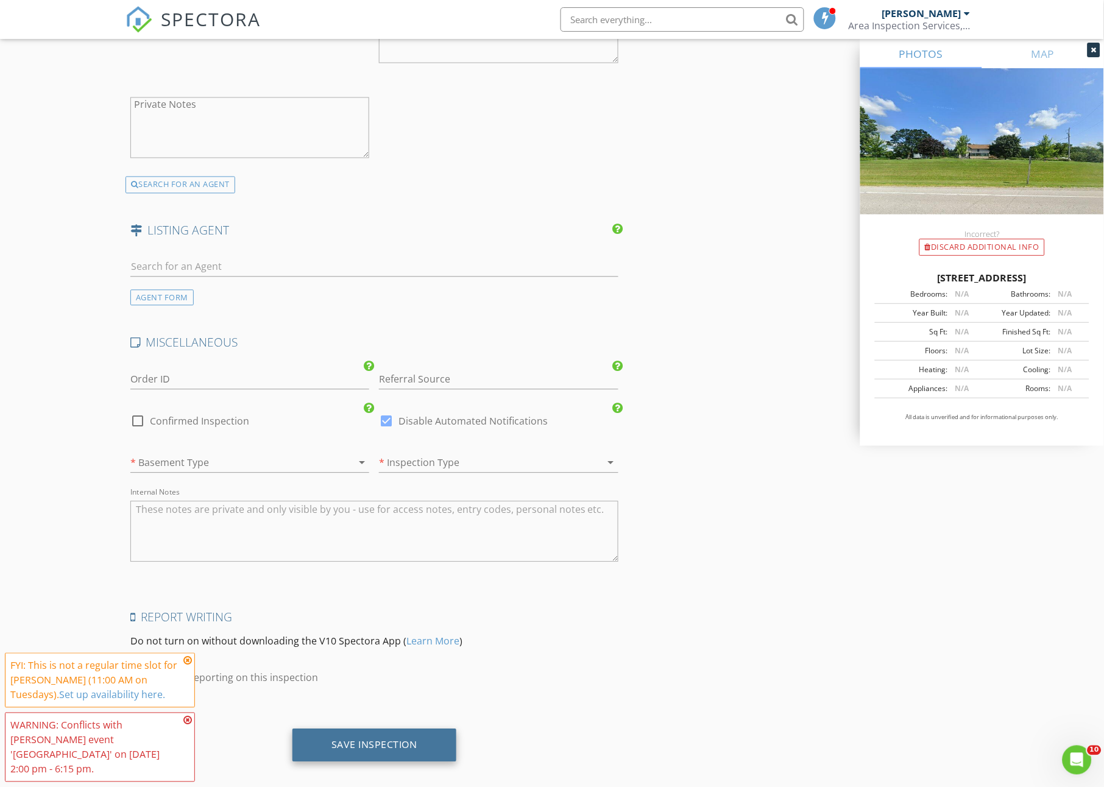
click at [361, 729] on div "Save Inspection" at bounding box center [375, 745] width 164 height 33
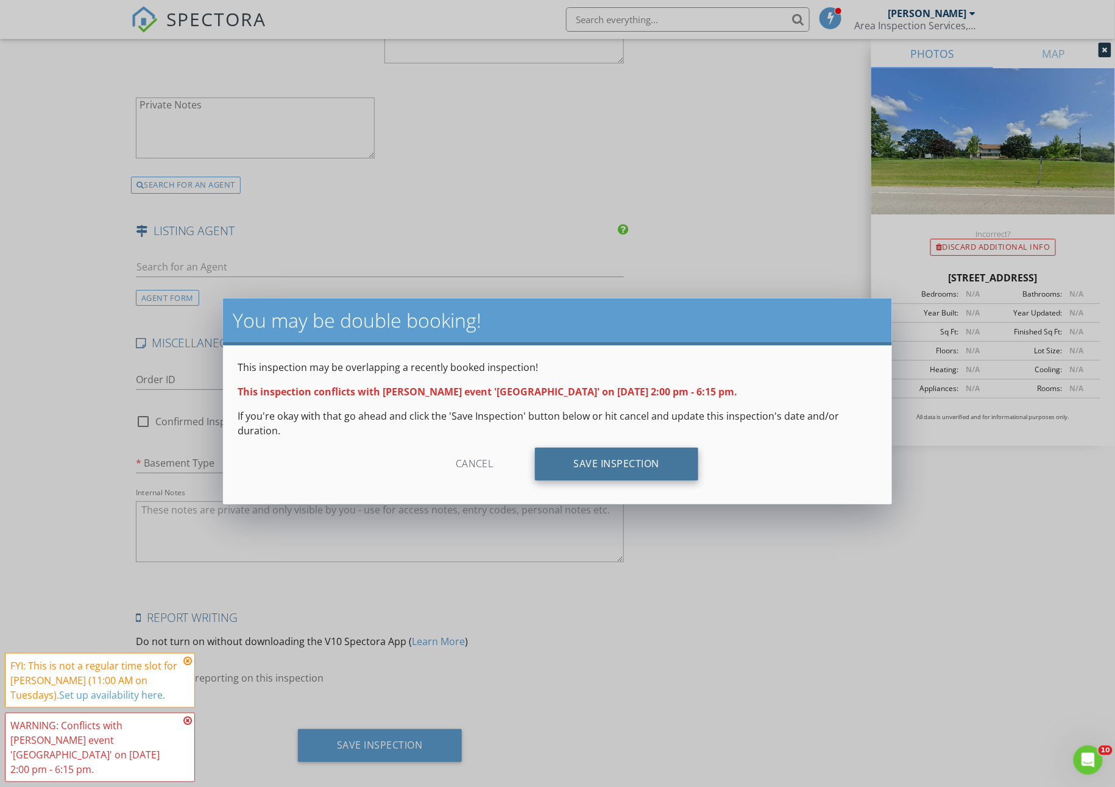
click at [652, 448] on div "Save Inspection" at bounding box center [617, 464] width 164 height 33
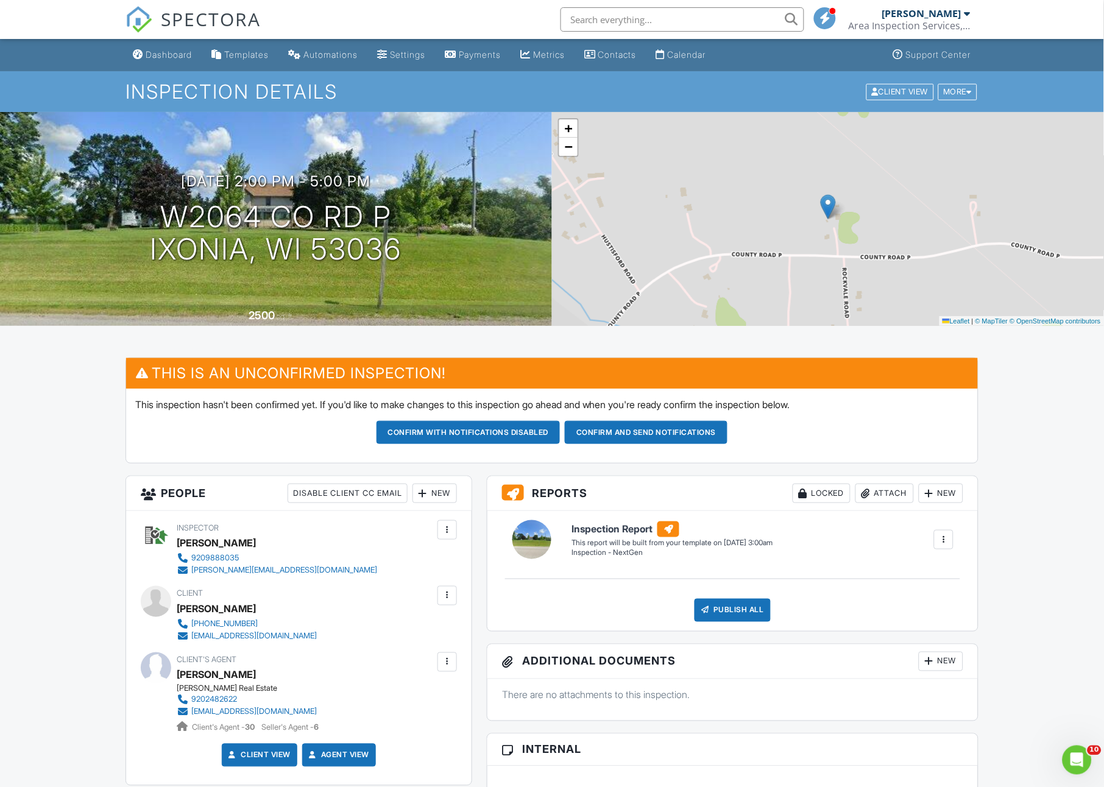
click at [953, 539] on div at bounding box center [944, 540] width 20 height 20
click at [937, 575] on div "Build Now" at bounding box center [919, 574] width 59 height 15
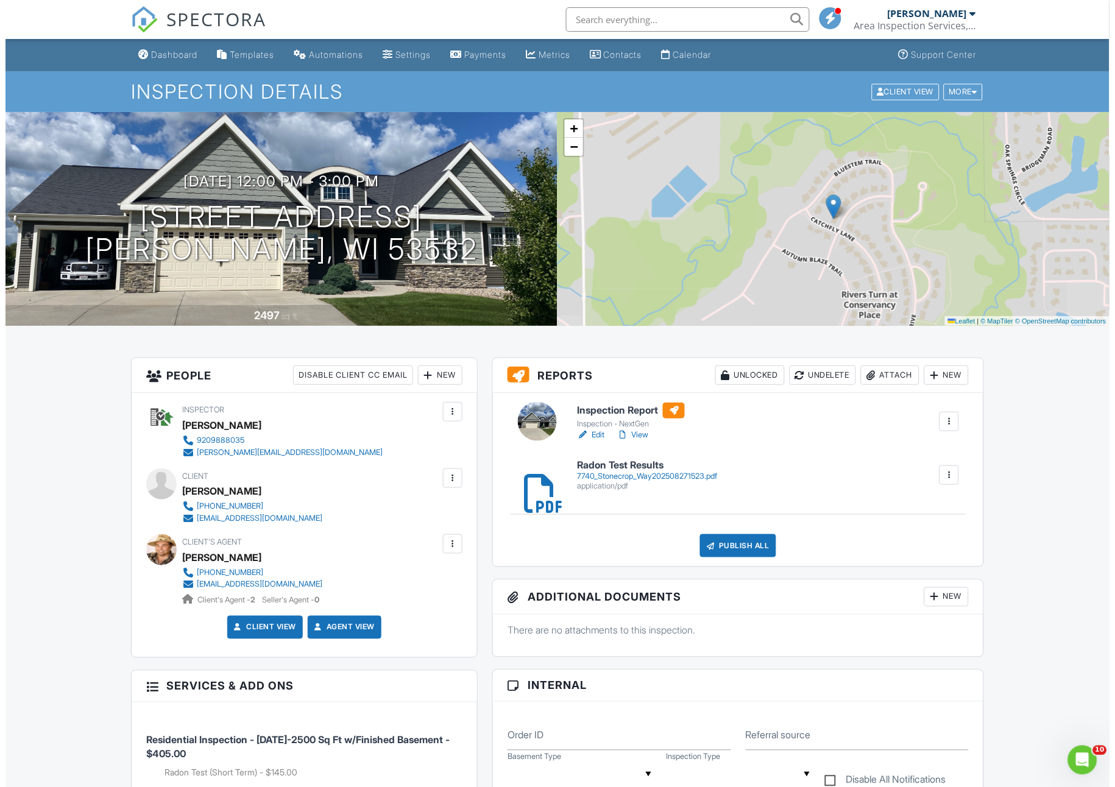
scroll to position [2, 0]
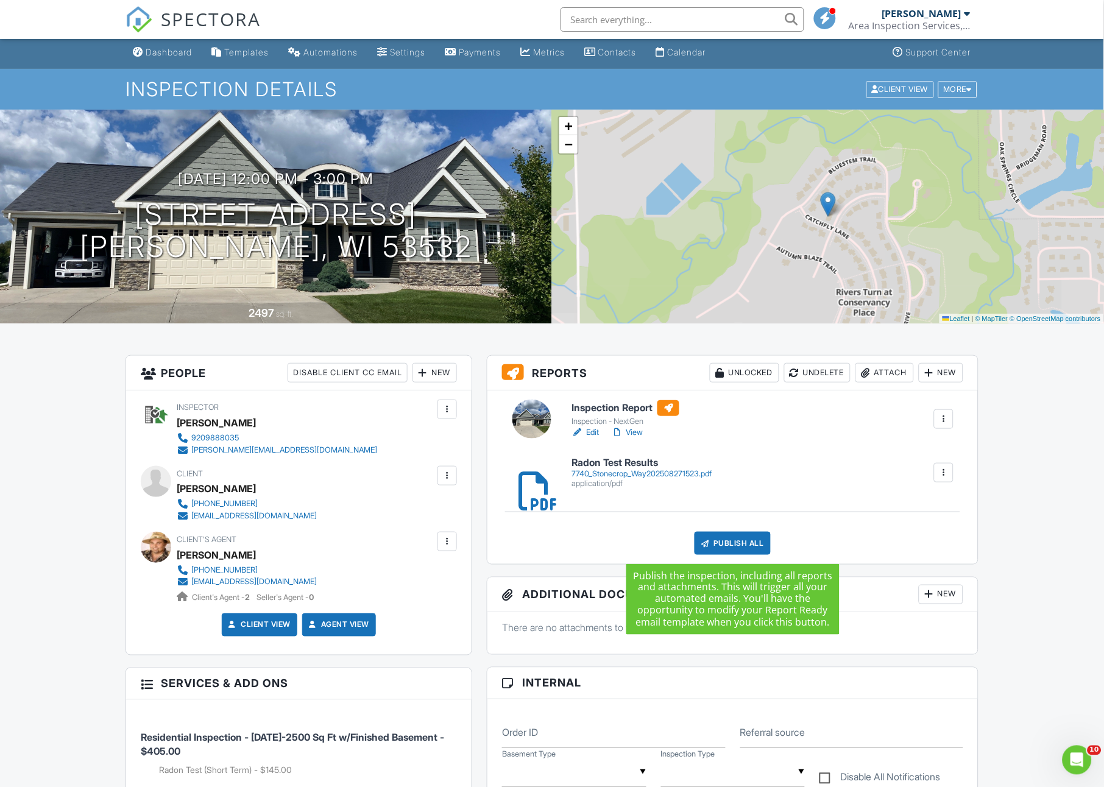
click at [757, 542] on div "Publish All" at bounding box center [733, 543] width 76 height 23
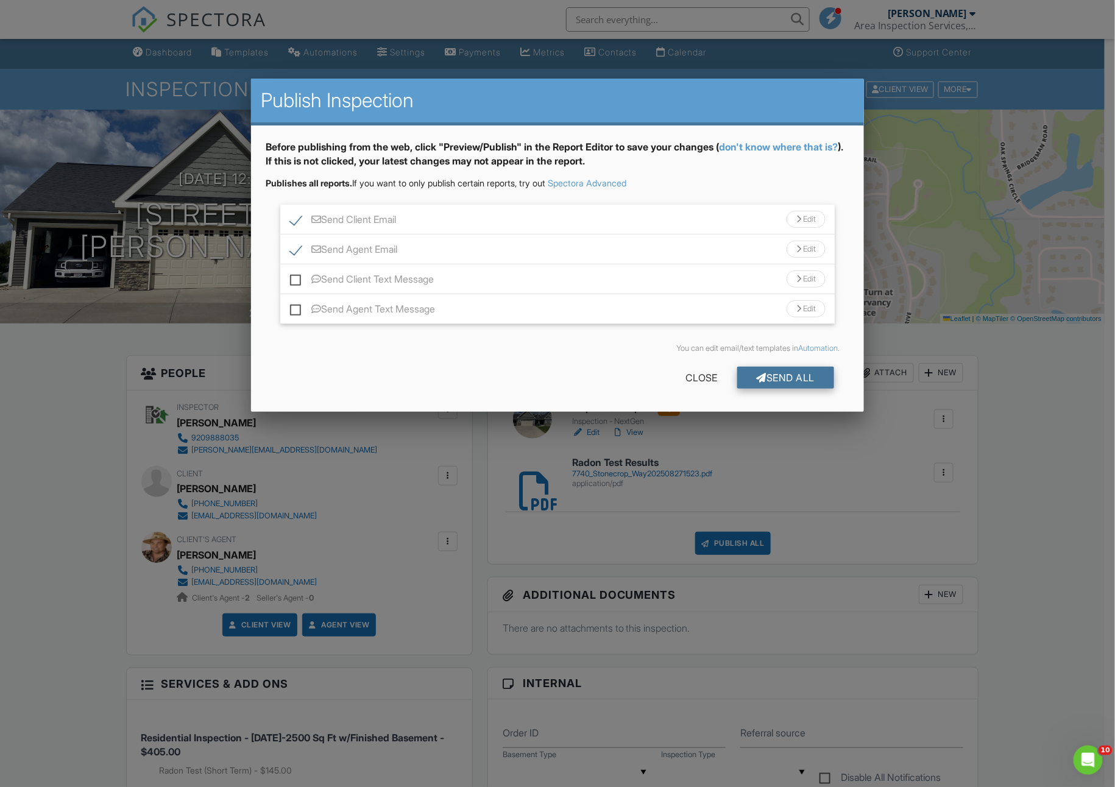
click at [783, 367] on div "Send All" at bounding box center [786, 378] width 98 height 22
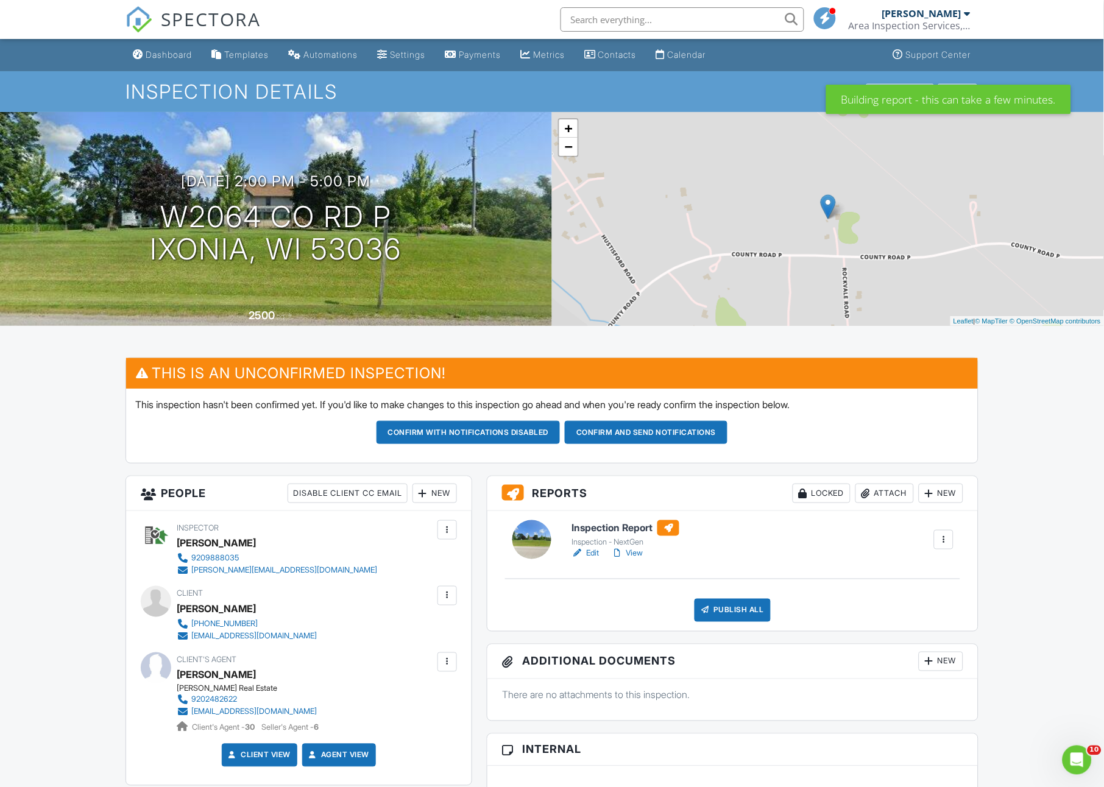
click at [596, 550] on link "Edit" at bounding box center [585, 553] width 27 height 12
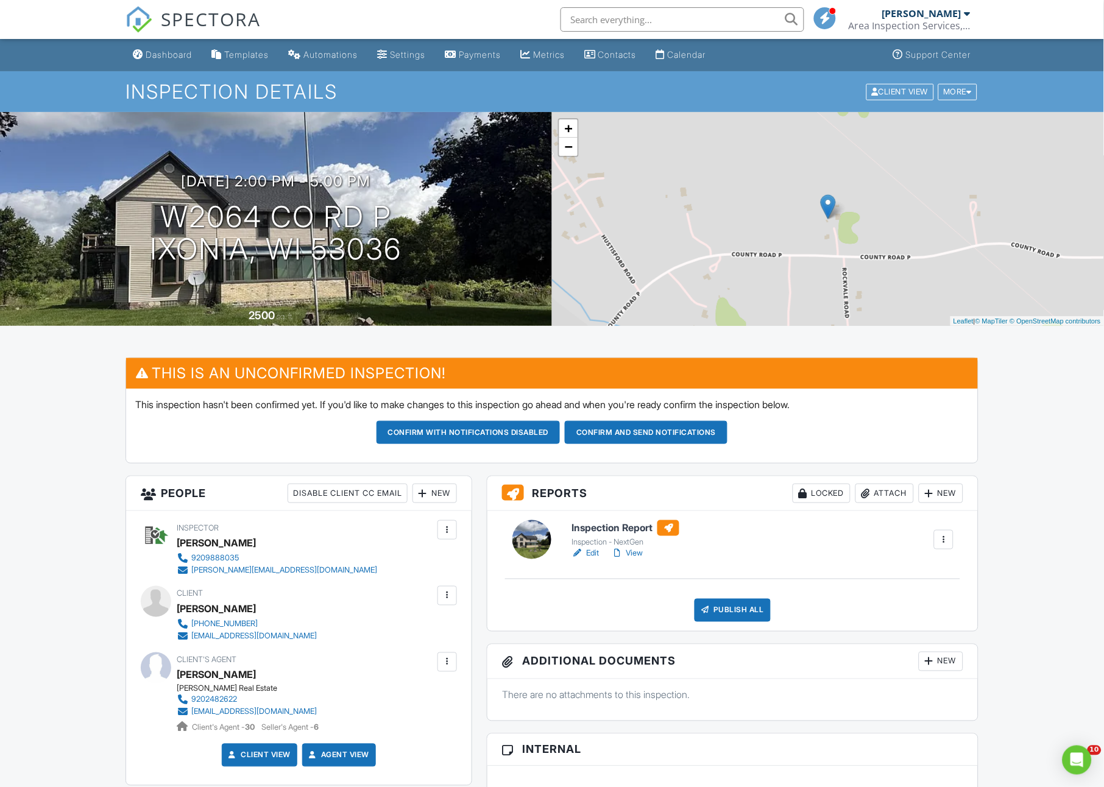
click at [943, 541] on div at bounding box center [944, 540] width 12 height 12
click at [920, 633] on link "Delete" at bounding box center [912, 634] width 73 height 13
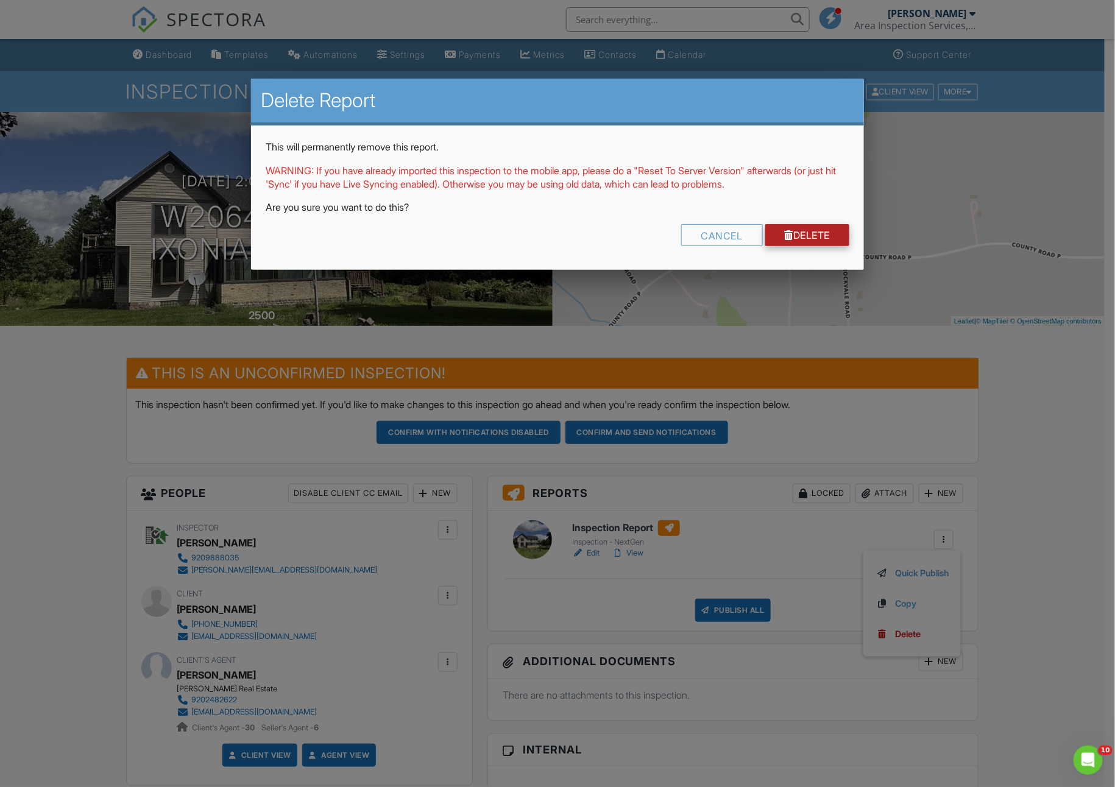
click at [808, 230] on link "Delete" at bounding box center [807, 235] width 85 height 22
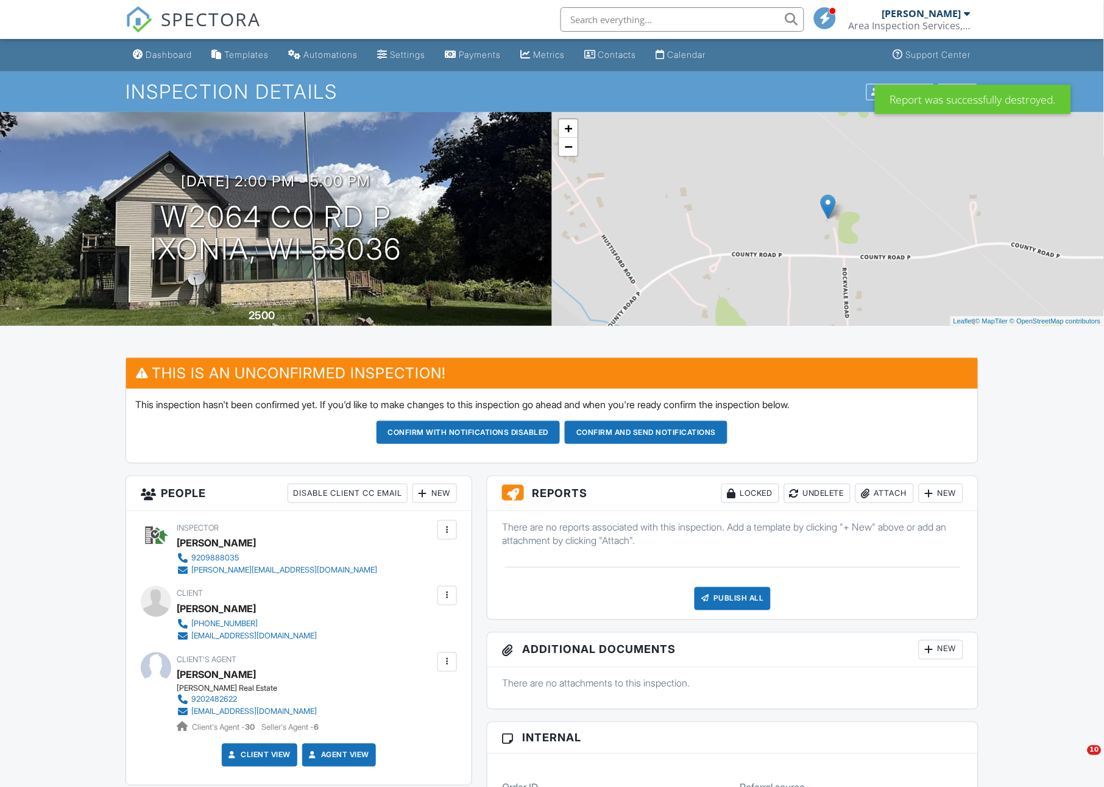
click at [931, 491] on div at bounding box center [929, 494] width 12 height 12
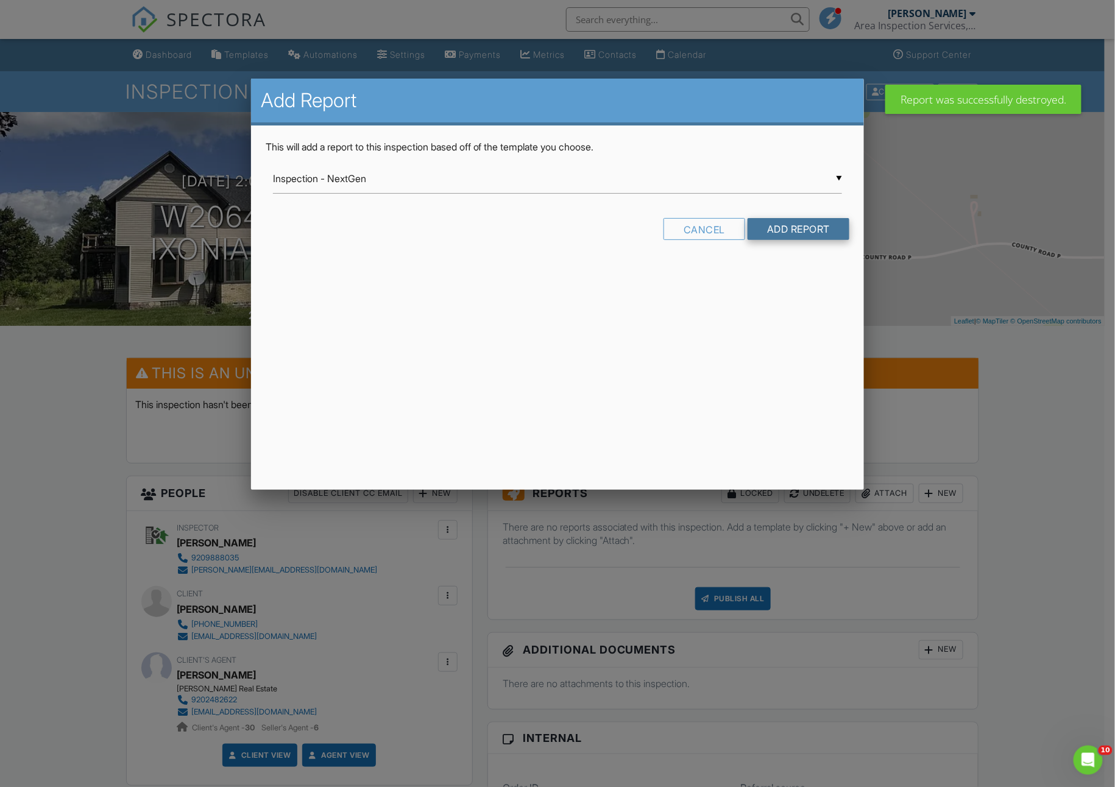
click at [807, 230] on input "Add Report" at bounding box center [799, 229] width 102 height 22
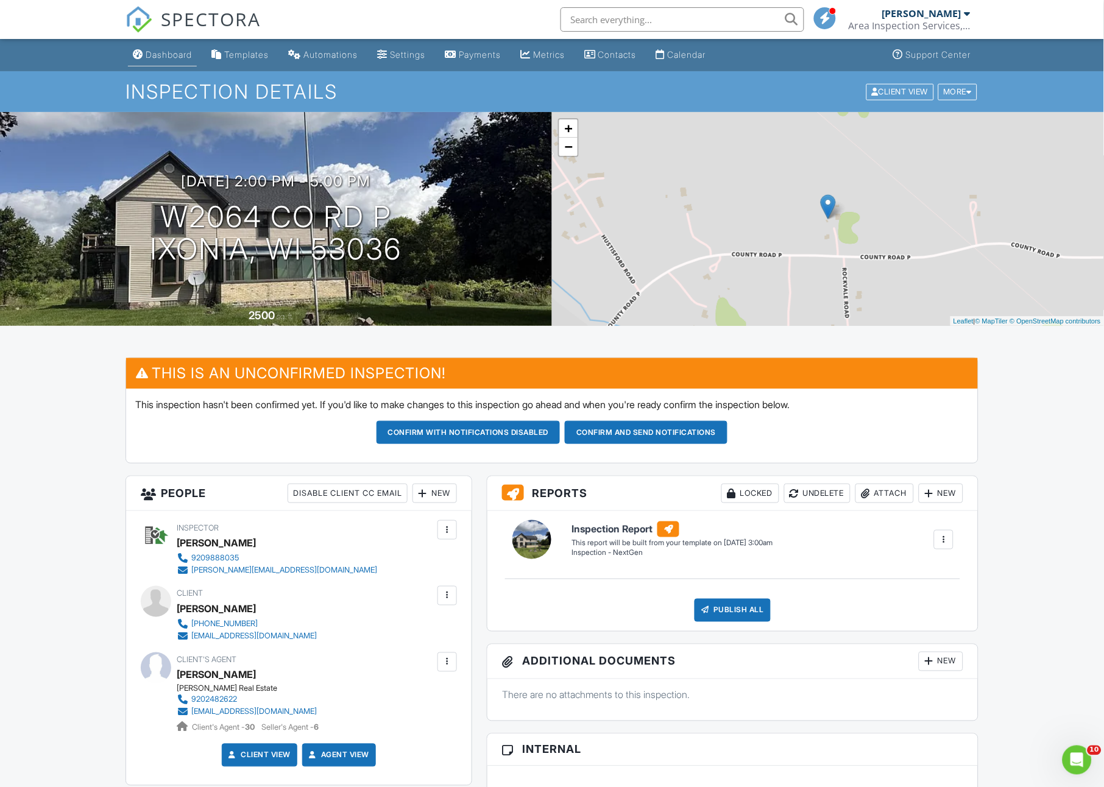
click at [161, 57] on div "Dashboard" at bounding box center [169, 54] width 46 height 10
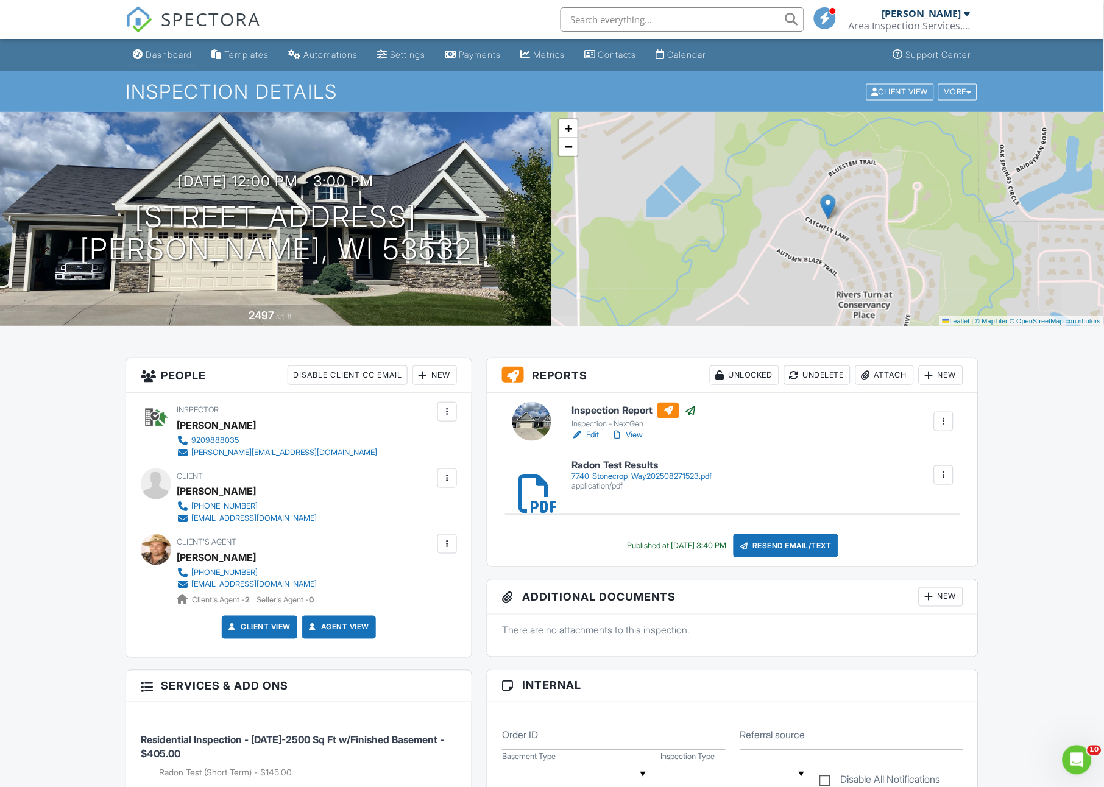
click at [170, 51] on div "Dashboard" at bounding box center [169, 54] width 46 height 10
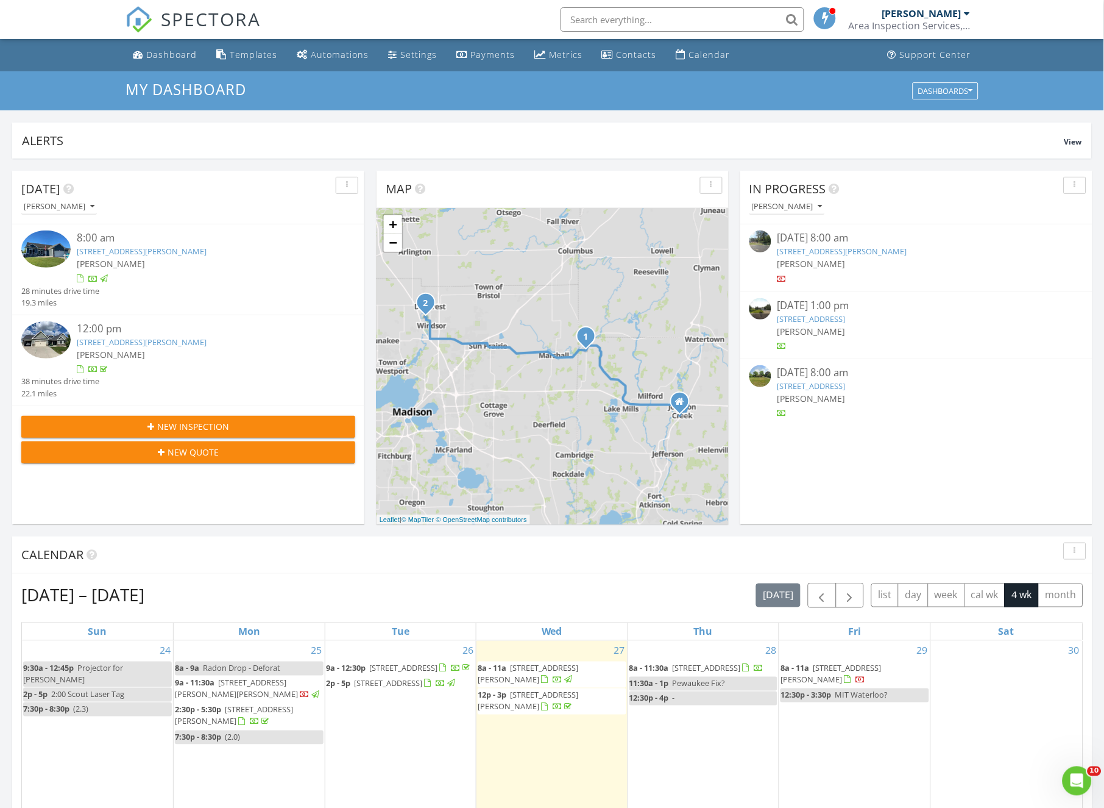
scroll to position [281, 0]
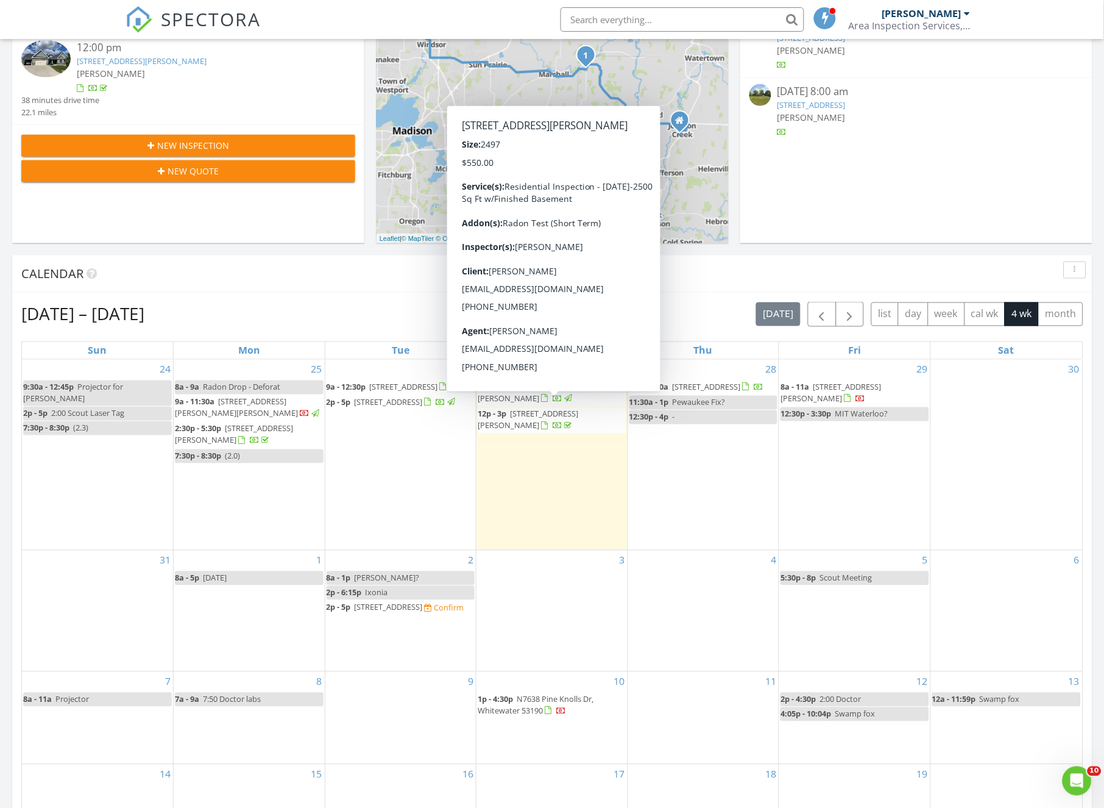
click at [555, 421] on span "12p - 3p [STREET_ADDRESS][PERSON_NAME]" at bounding box center [552, 420] width 149 height 24
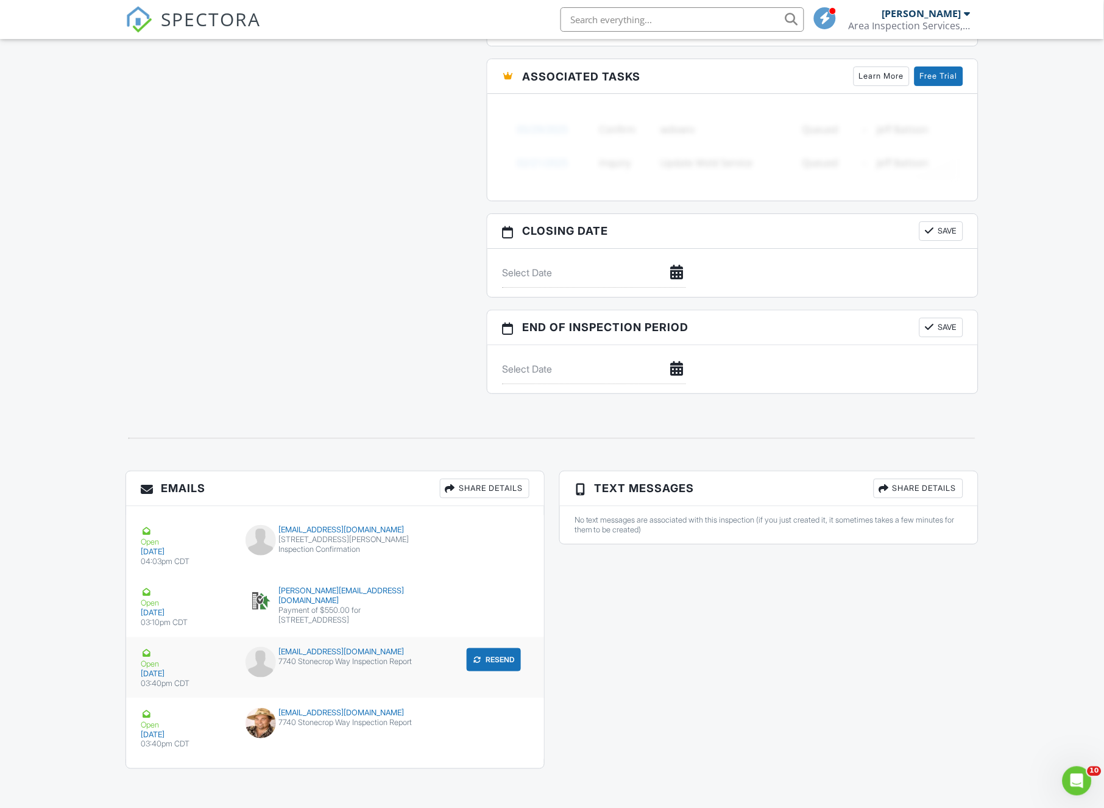
click at [331, 656] on div "7740 Stonecrop Way Inspection Report" at bounding box center [336, 661] width 180 height 10
click at [314, 718] on div "7740 Stonecrop Way Inspection Report" at bounding box center [336, 723] width 180 height 10
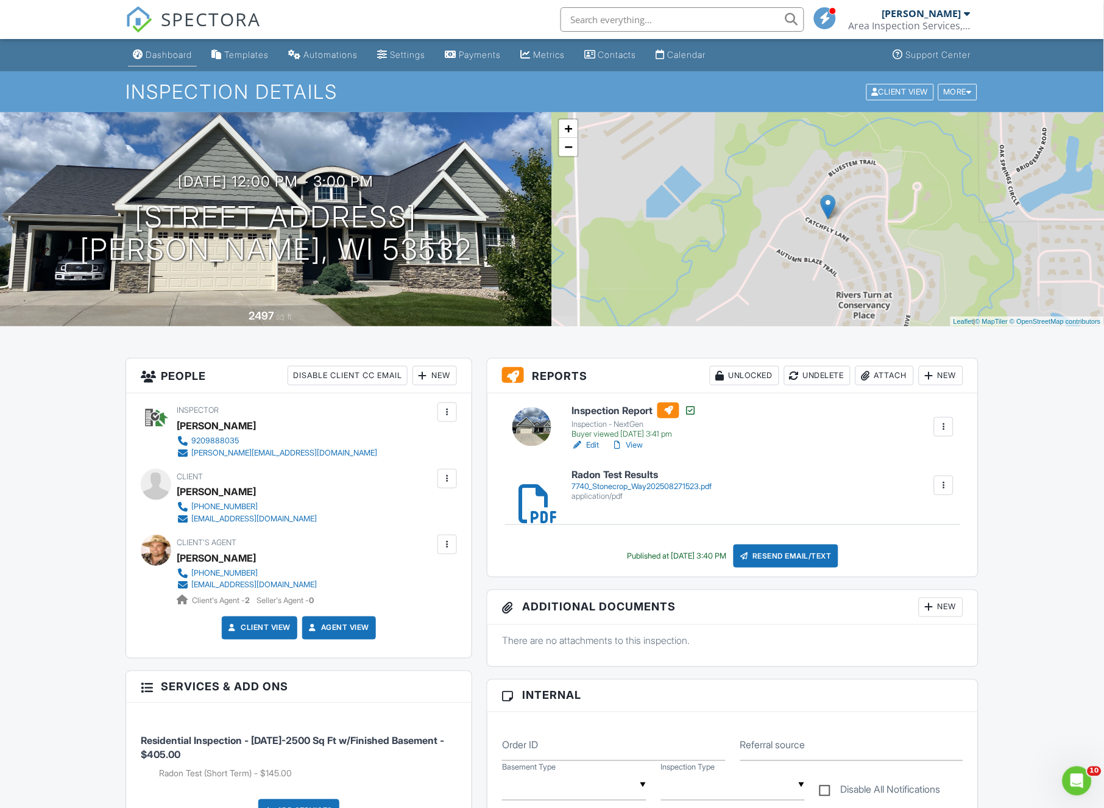
click at [175, 54] on div "Dashboard" at bounding box center [169, 54] width 46 height 10
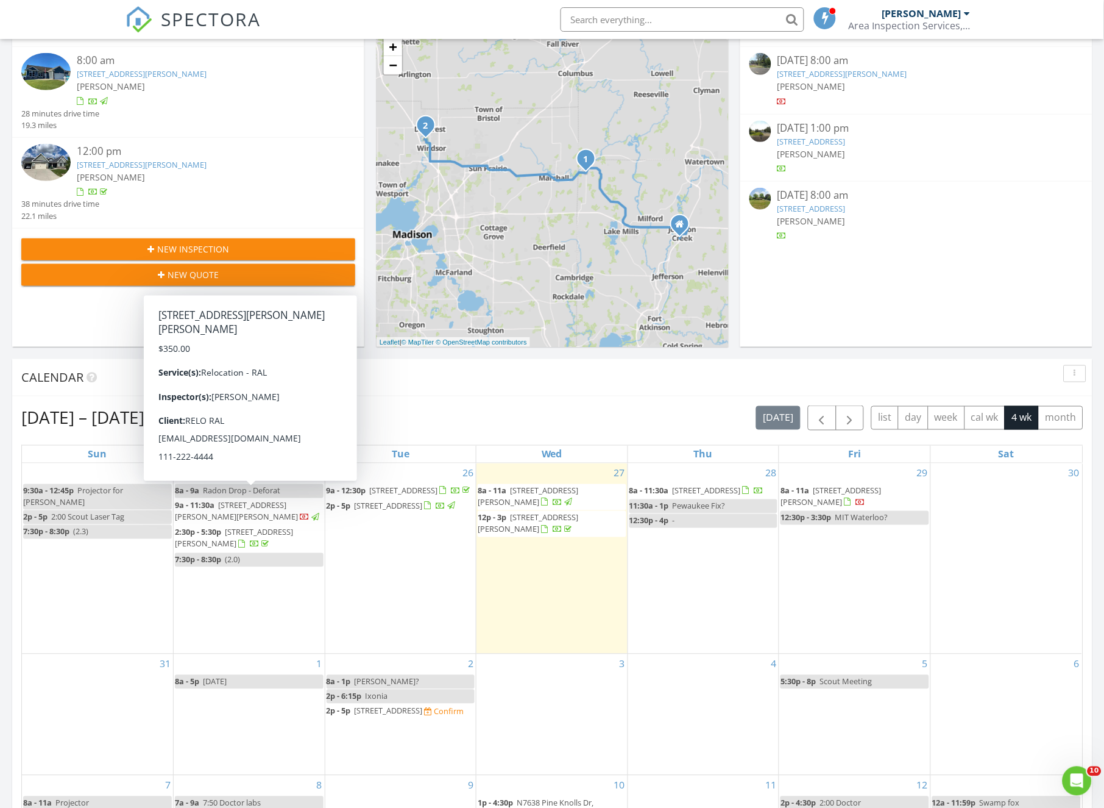
scroll to position [275, 0]
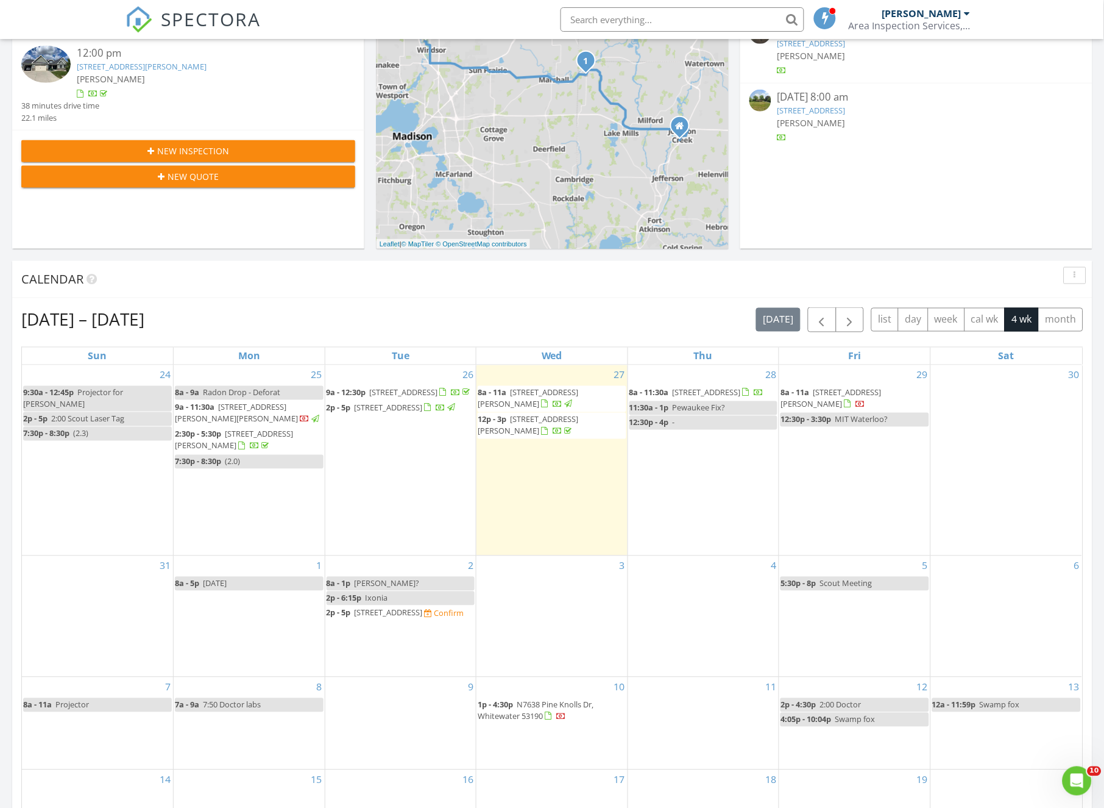
click at [365, 592] on div "2p - 6:15p [GEOGRAPHIC_DATA]" at bounding box center [358, 598] width 62 height 12
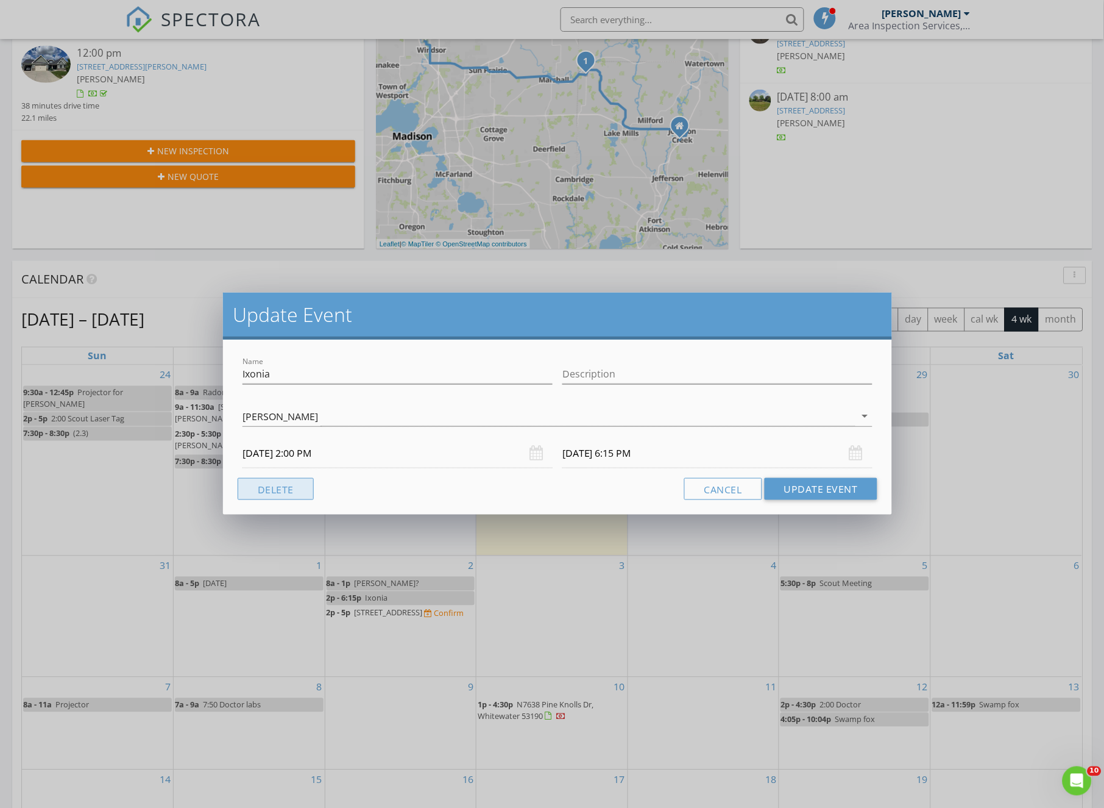
click at [297, 489] on button "Delete" at bounding box center [276, 489] width 76 height 22
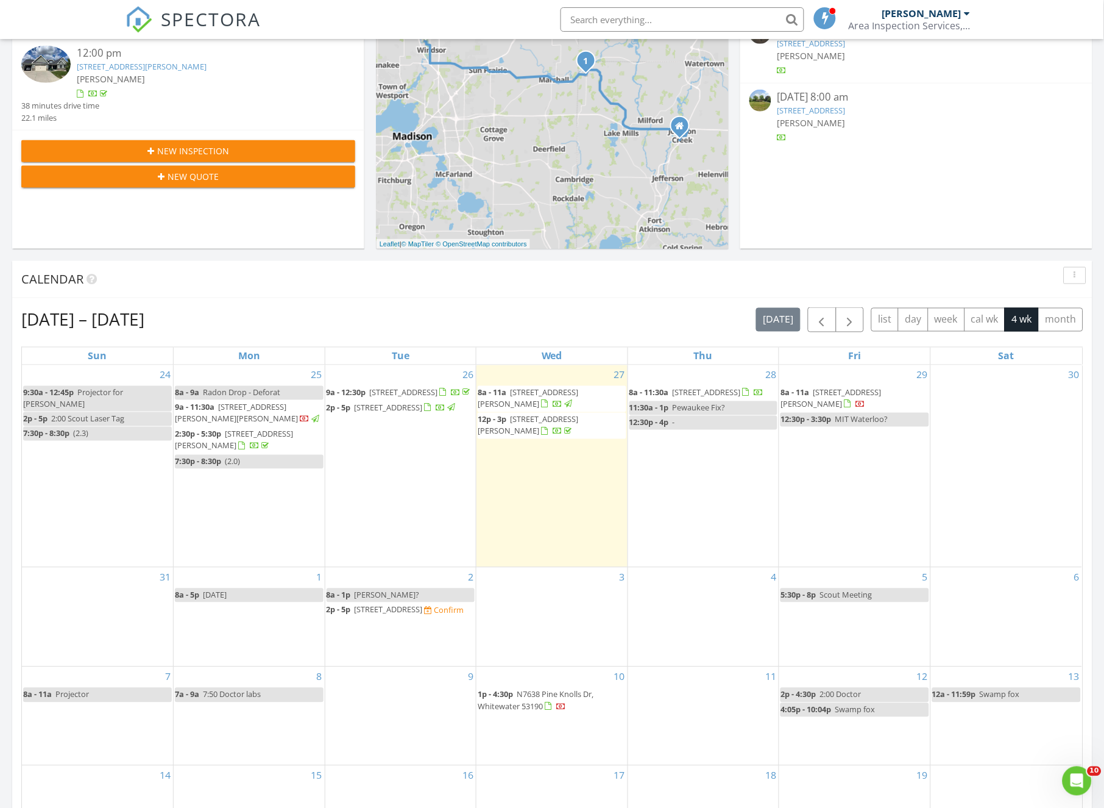
scroll to position [149, 0]
